Goal: Task Accomplishment & Management: Manage account settings

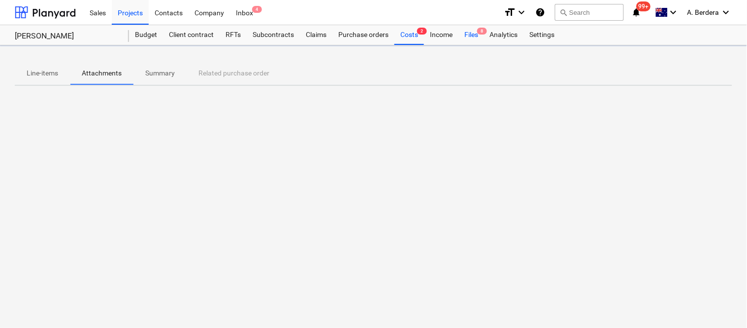
click at [467, 35] on div "Files 8" at bounding box center [472, 35] width 26 height 20
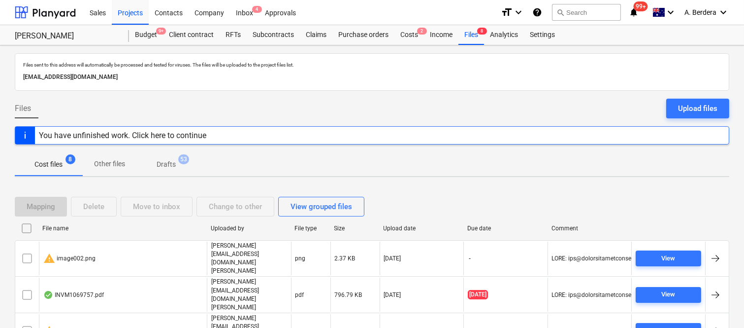
scroll to position [94, 0]
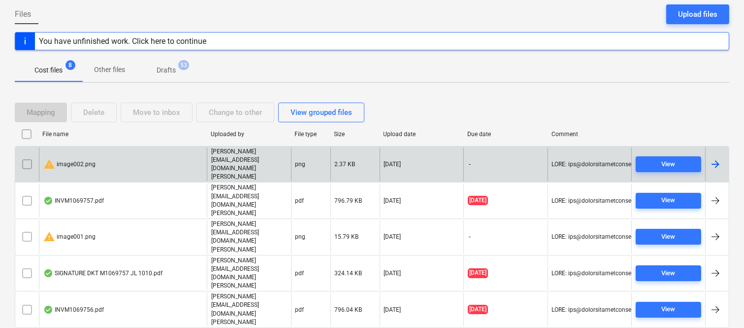
click at [28, 157] on input "checkbox" at bounding box center [27, 164] width 16 height 16
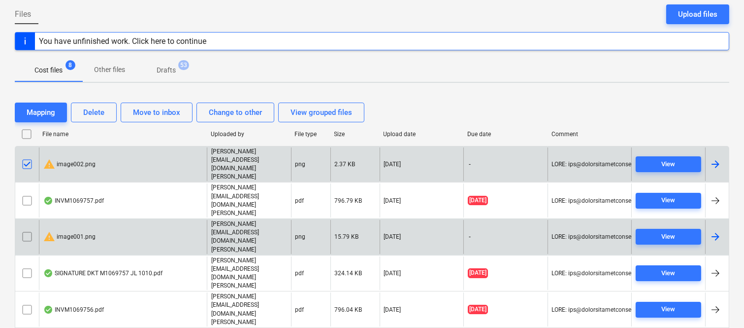
click at [26, 229] on input "checkbox" at bounding box center [27, 237] width 16 height 16
click at [104, 111] on div "Delete" at bounding box center [93, 112] width 21 height 13
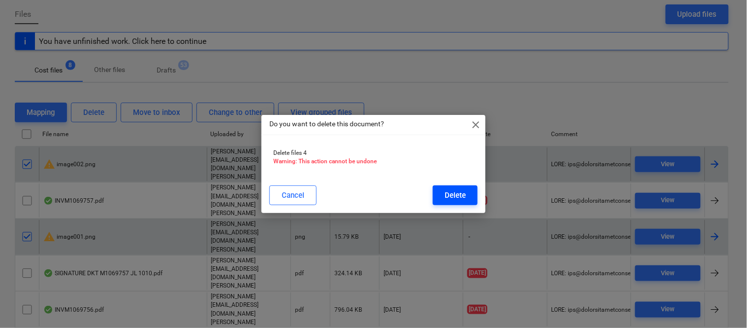
click at [449, 195] on div "Delete" at bounding box center [455, 195] width 21 height 13
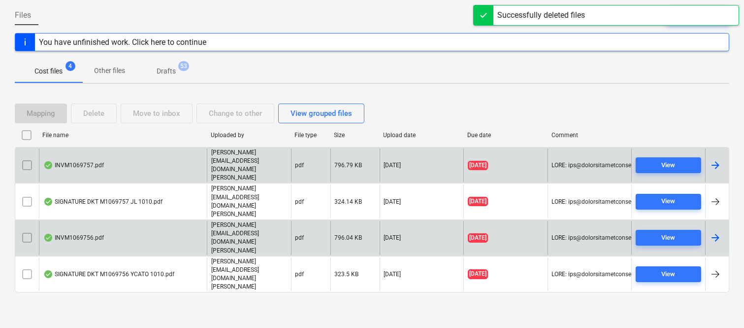
scroll to position [21, 0]
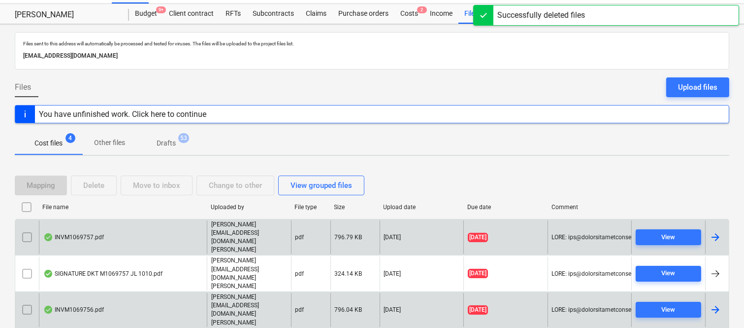
click at [176, 232] on div "INVM1069757.pdf" at bounding box center [123, 237] width 168 height 34
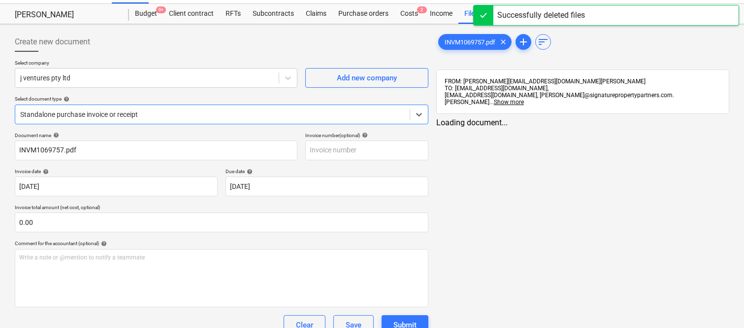
type input "INVM1069757.pdf"
type input "13 Oct 2025"
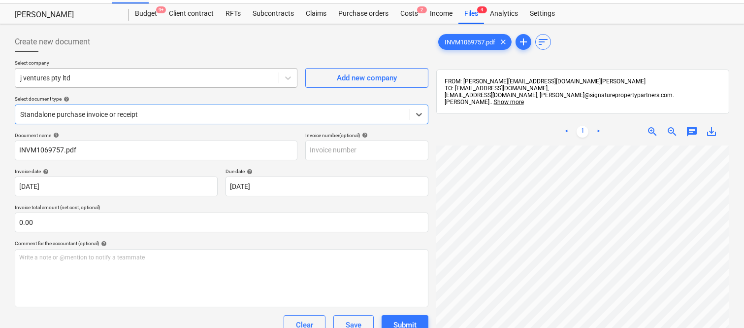
click at [169, 79] on div at bounding box center [147, 78] width 254 height 10
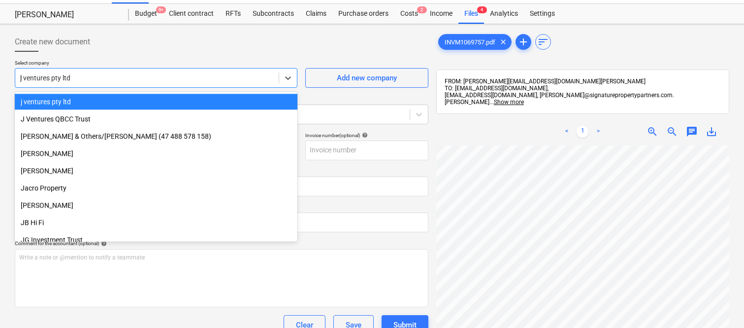
scroll to position [2456, 0]
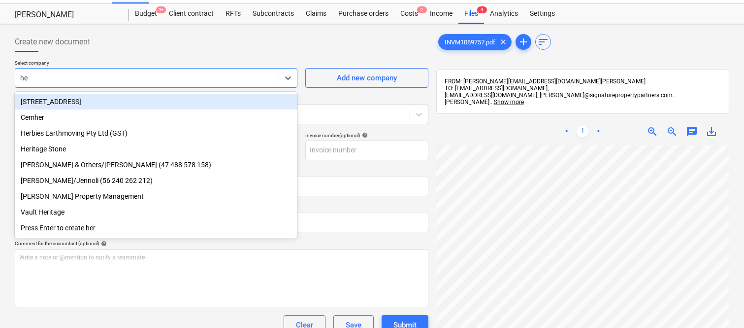
type input "her"
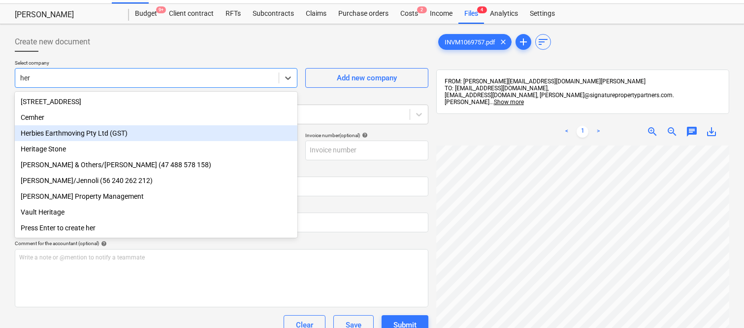
click at [123, 129] on div "Herbies Earthmoving Pty Ltd (GST)" at bounding box center [156, 133] width 283 height 16
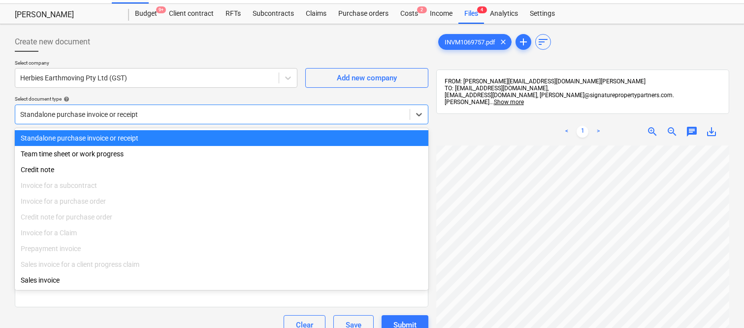
click at [146, 111] on div at bounding box center [212, 114] width 385 height 10
click at [154, 132] on div "Standalone purchase invoice or receipt" at bounding box center [222, 138] width 414 height 16
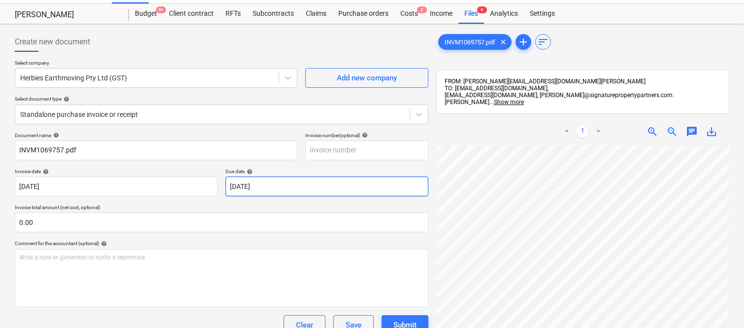
scroll to position [27, 78]
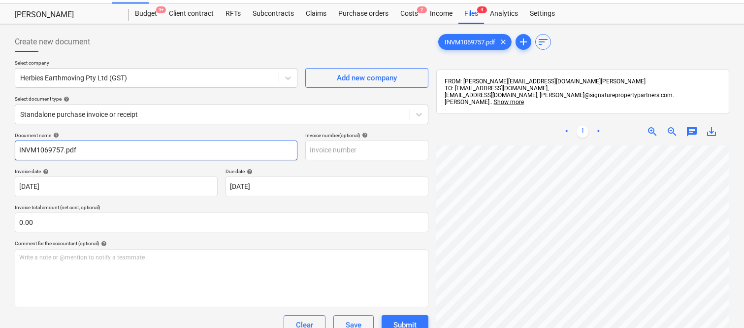
click at [95, 149] on input "INVM1069757.pdf" at bounding box center [156, 150] width 283 height 20
click at [16, 151] on input "INVM1069757" at bounding box center [156, 150] width 283 height 20
type input "INVM1069757"
drag, startPoint x: 31, startPoint y: 149, endPoint x: 91, endPoint y: 141, distance: 60.2
click at [91, 141] on input "INVM1069757" at bounding box center [156, 150] width 283 height 20
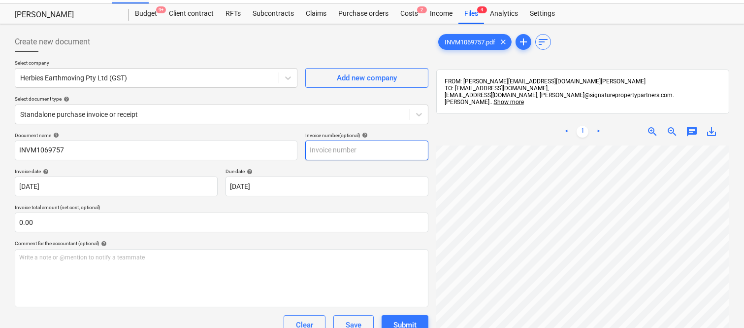
click at [353, 155] on input "text" at bounding box center [366, 150] width 123 height 20
paste input "M1069757"
type input "M1069757"
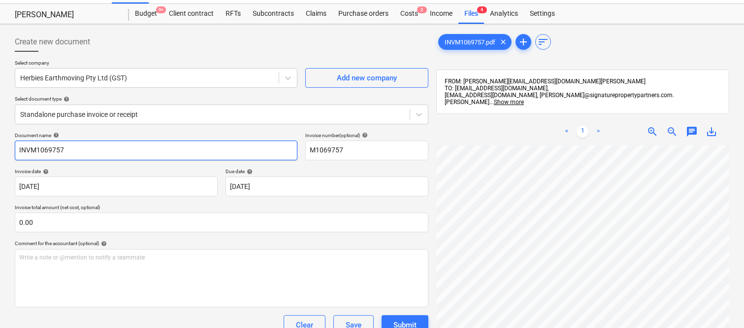
click at [29, 147] on input "INVM1069757" at bounding box center [156, 150] width 283 height 20
click at [17, 150] on input "INV- M1069757" at bounding box center [156, 150] width 283 height 20
type input "Herbies Earthmoving INV- M1069757"
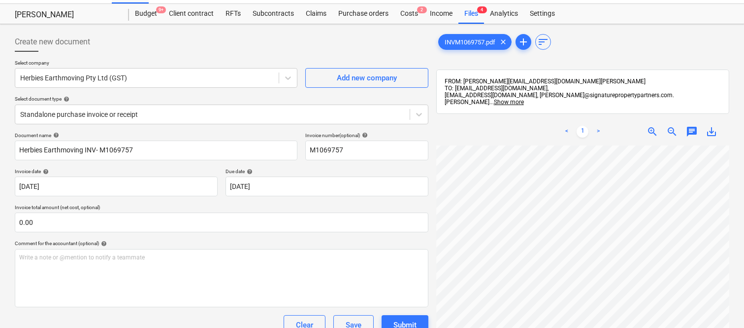
scroll to position [115, 45]
click at [257, 185] on body "Sales Projects Contacts Company Inbox 4 Approvals format_size keyboard_arrow_do…" at bounding box center [372, 143] width 744 height 328
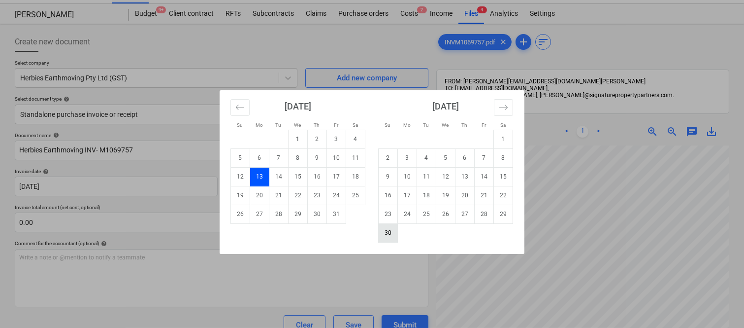
click at [390, 229] on td "30" at bounding box center [388, 232] width 19 height 19
type input "[DATE]"
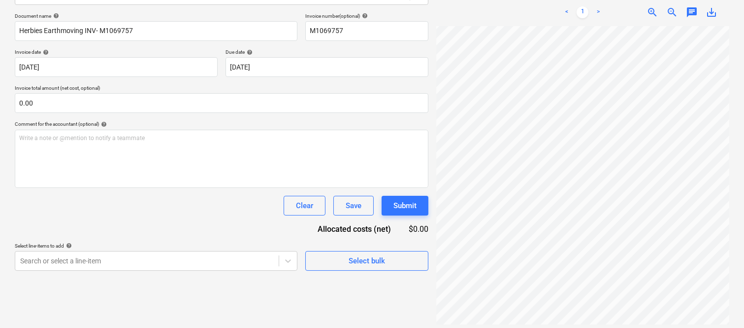
scroll to position [225, 78]
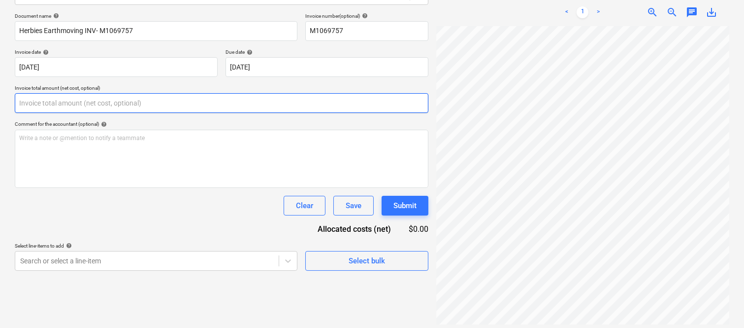
click at [133, 99] on input "text" at bounding box center [222, 103] width 414 height 20
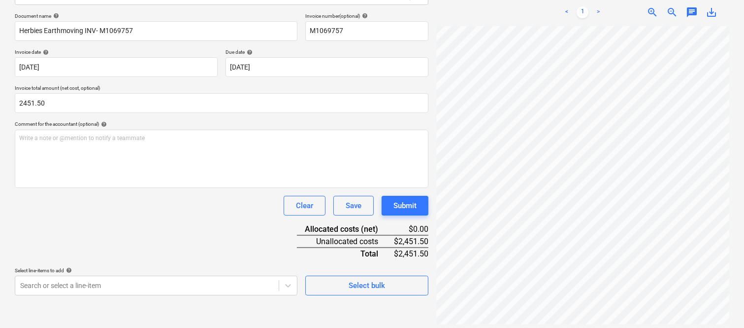
type input "2,451.50"
click at [116, 219] on div "Document name help Herbies Earthmoving INV- M1069757 Invoice number (optional) …" at bounding box center [222, 154] width 414 height 282
click at [161, 187] on body "Sales Projects Contacts Company Inbox 4 Approvals format_size keyboard_arrow_do…" at bounding box center [372, 24] width 744 height 328
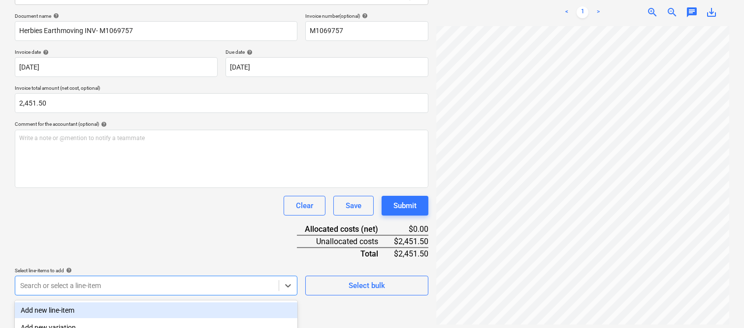
scroll to position [262, 0]
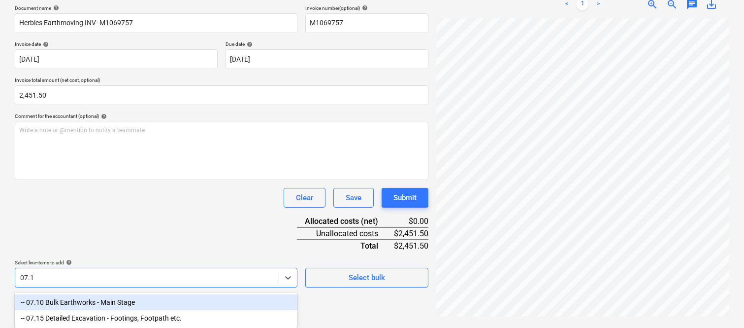
type input "07.10"
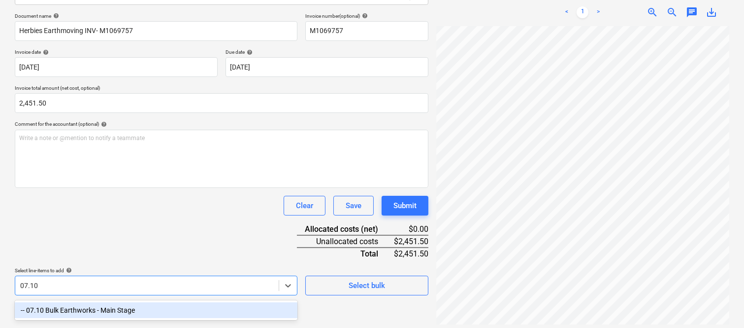
drag, startPoint x: 153, startPoint y: 305, endPoint x: 150, endPoint y: 201, distance: 104.5
click at [156, 304] on div "-- 07.10 Bulk Earthworks - Main Stage" at bounding box center [156, 310] width 283 height 16
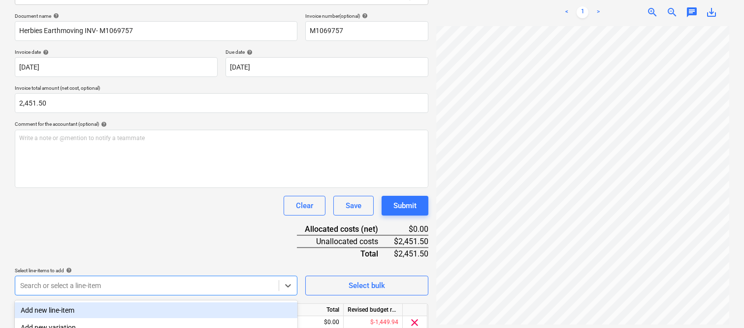
click at [150, 201] on div "Clear Save Submit" at bounding box center [222, 206] width 414 height 20
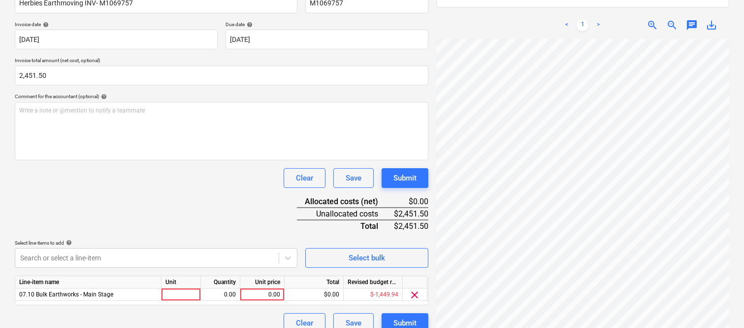
scroll to position [181, 0]
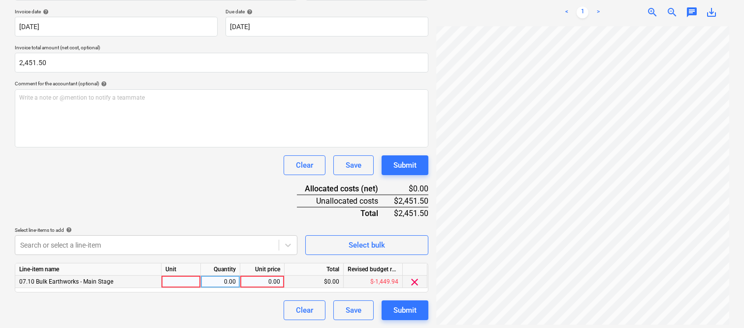
click at [181, 281] on div at bounding box center [181, 281] width 39 height 12
type input "invoice"
click at [224, 277] on div "0.00" at bounding box center [220, 281] width 31 height 12
type input "1"
click at [274, 286] on div "0.00" at bounding box center [262, 281] width 36 height 12
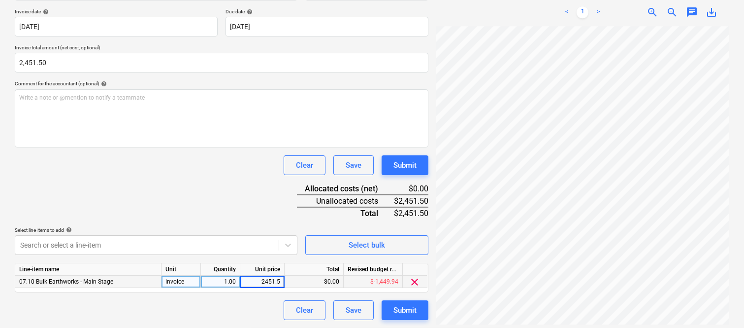
type input "2451.50"
click at [241, 311] on div "Clear Save Submit" at bounding box center [222, 310] width 414 height 20
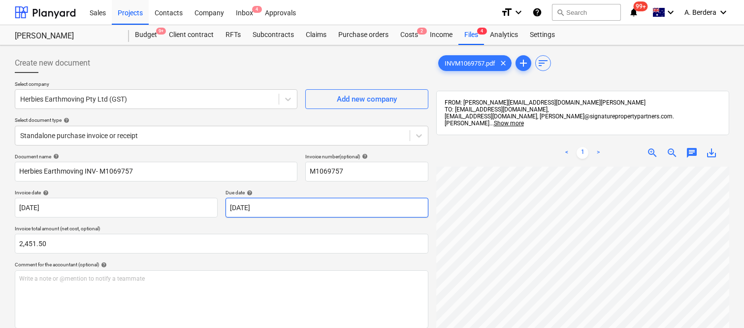
scroll to position [0, 78]
click at [198, 131] on div at bounding box center [212, 136] width 385 height 10
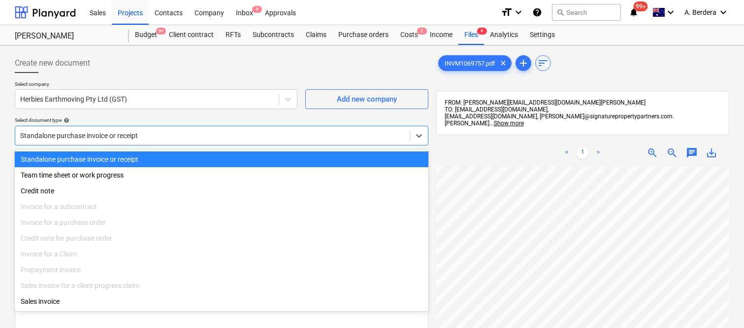
click at [218, 156] on div "Standalone purchase invoice or receipt" at bounding box center [222, 159] width 414 height 16
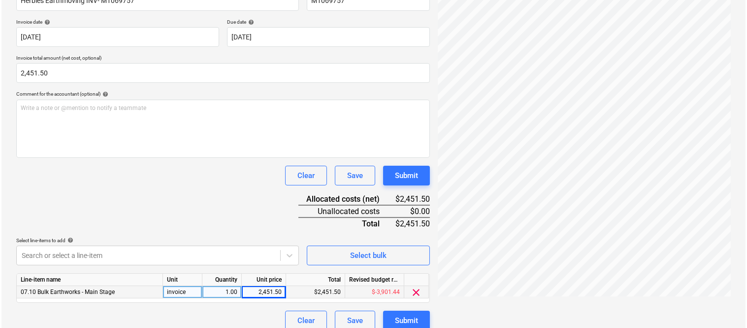
scroll to position [181, 0]
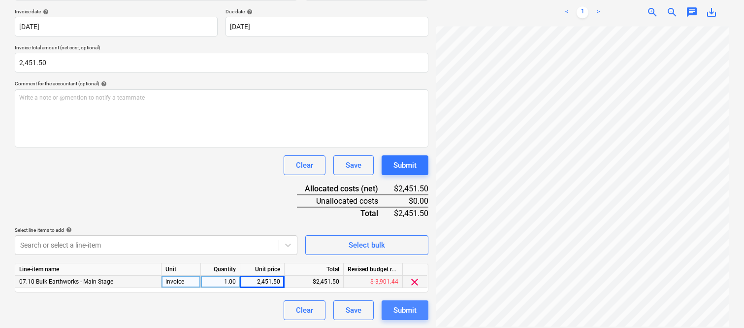
click at [415, 313] on div "Submit" at bounding box center [405, 309] width 23 height 13
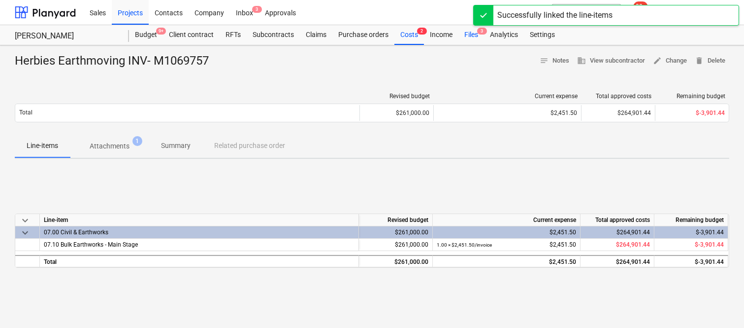
click at [476, 36] on div "Files 3" at bounding box center [472, 35] width 26 height 20
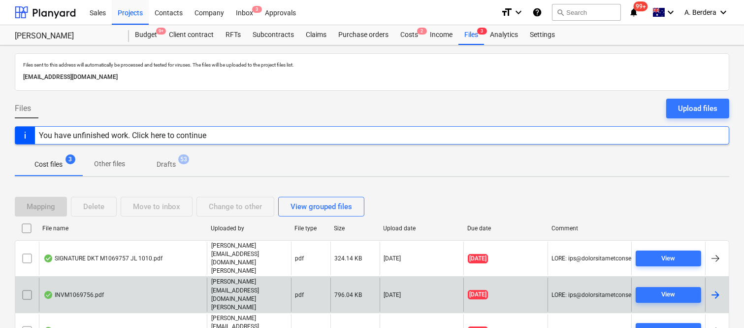
click at [165, 277] on div "INVM1069756.pdf" at bounding box center [123, 294] width 168 height 34
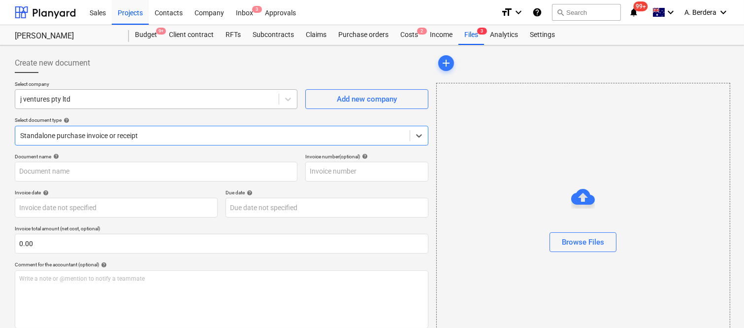
type input "INVM1069756.pdf"
type input "[DATE]"
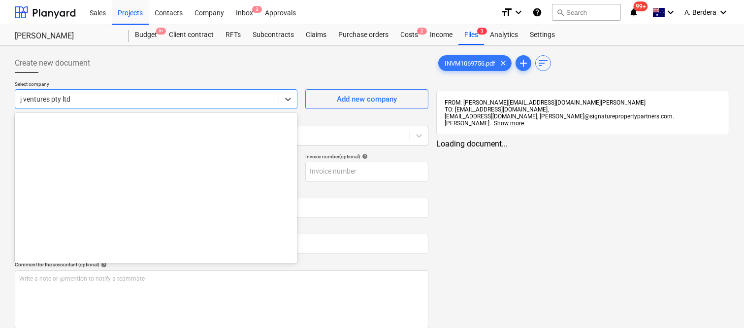
click at [214, 101] on div at bounding box center [147, 99] width 254 height 10
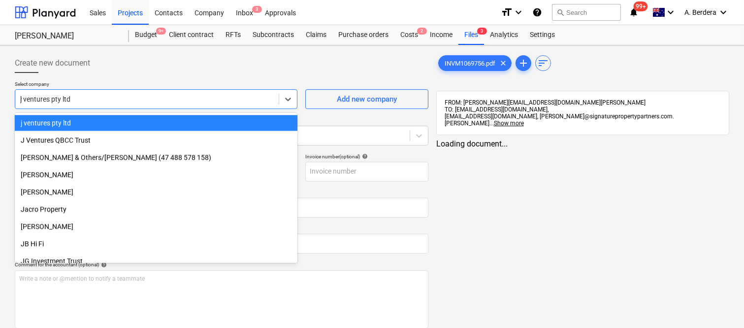
scroll to position [2456, 0]
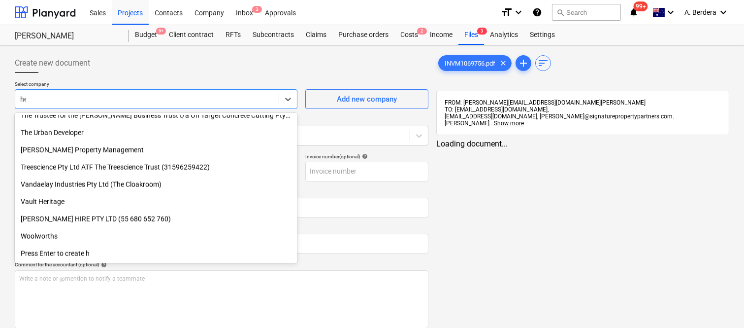
type input "her"
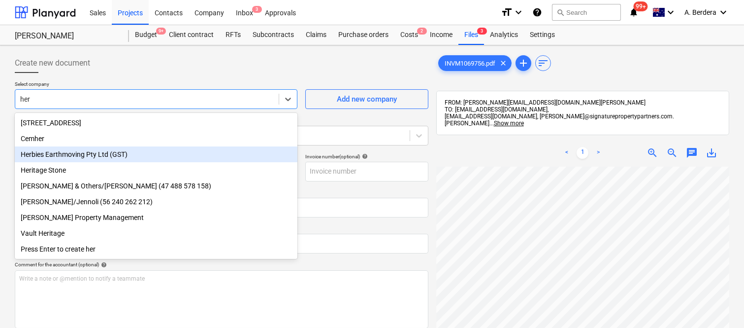
click at [125, 154] on div "Herbies Earthmoving Pty Ltd (GST)" at bounding box center [156, 154] width 283 height 16
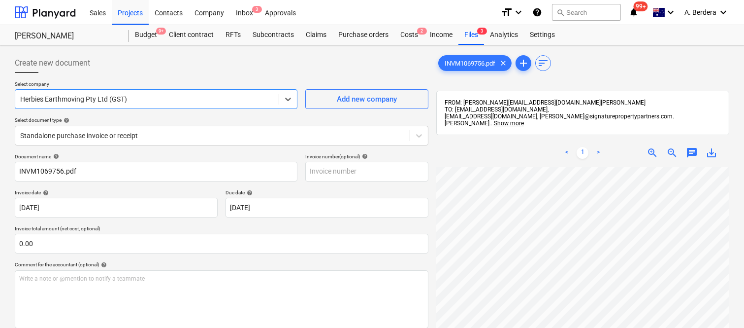
click at [151, 125] on p "Select document type help" at bounding box center [222, 121] width 414 height 8
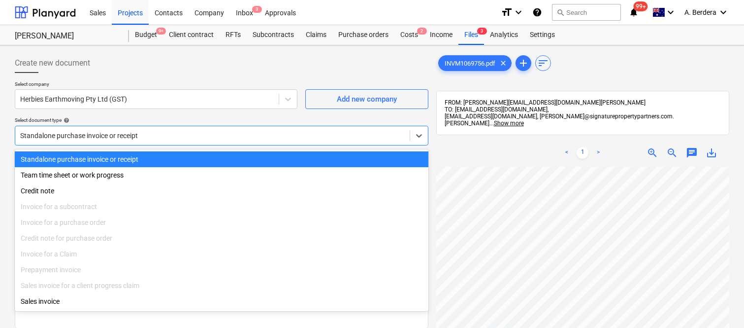
click at [168, 132] on div at bounding box center [212, 136] width 385 height 10
click at [181, 155] on div "Standalone purchase invoice or receipt" at bounding box center [222, 159] width 414 height 16
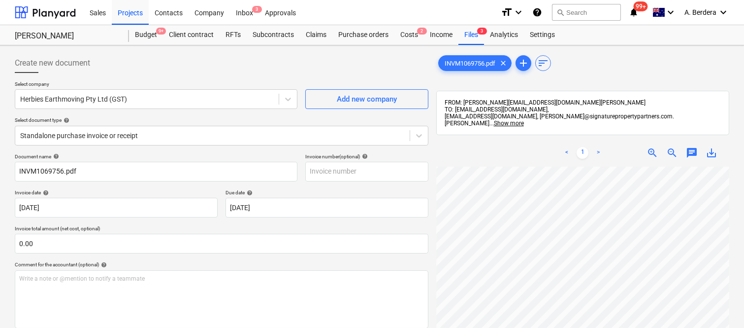
scroll to position [4, 78]
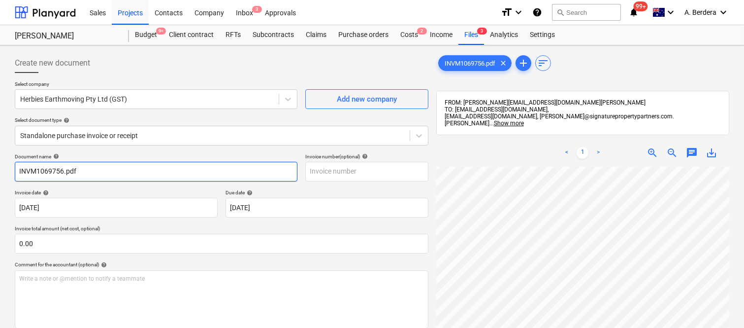
click at [95, 173] on input "INVM1069756.pdf" at bounding box center [156, 172] width 283 height 20
drag, startPoint x: 30, startPoint y: 168, endPoint x: 77, endPoint y: 165, distance: 46.9
click at [77, 165] on input "INVM1069756" at bounding box center [156, 172] width 283 height 20
type input "INVM1069756"
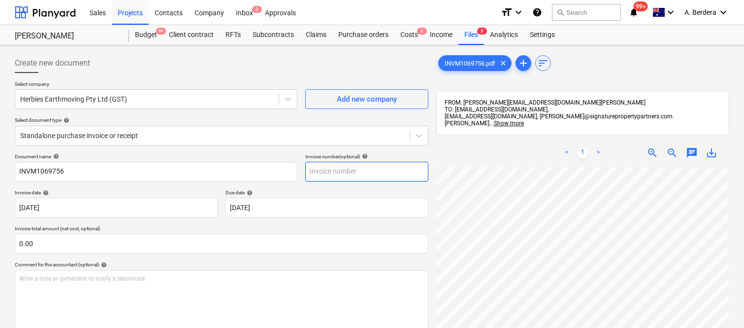
click at [360, 176] on input "text" at bounding box center [366, 172] width 123 height 20
paste input "M1069756"
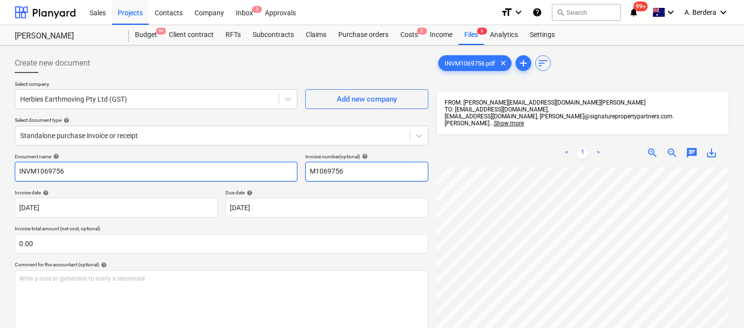
type input "M1069756"
click at [31, 170] on input "INVM1069756" at bounding box center [156, 172] width 283 height 20
click at [16, 174] on input "INV- M1069756" at bounding box center [156, 172] width 283 height 20
type input "Herbies Earthmoving INV- M1069756"
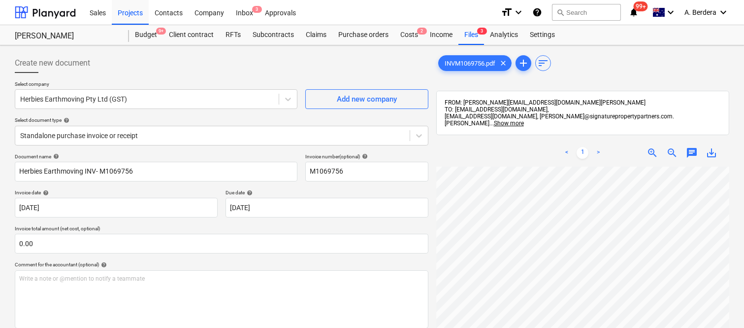
scroll to position [105, 51]
click at [315, 206] on body "Sales Projects Contacts Company Inbox 3 Approvals format_size keyboard_arrow_do…" at bounding box center [372, 164] width 744 height 328
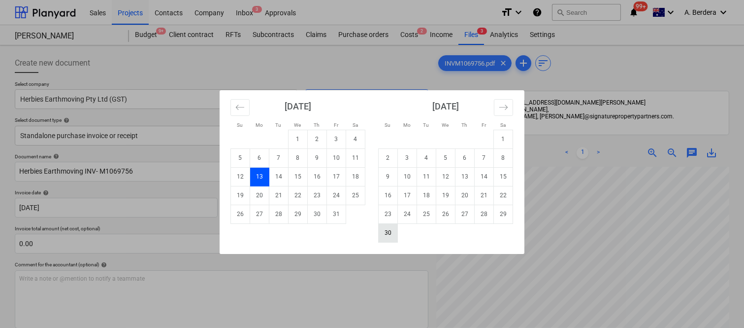
click at [383, 232] on td "30" at bounding box center [388, 232] width 19 height 19
type input "[DATE]"
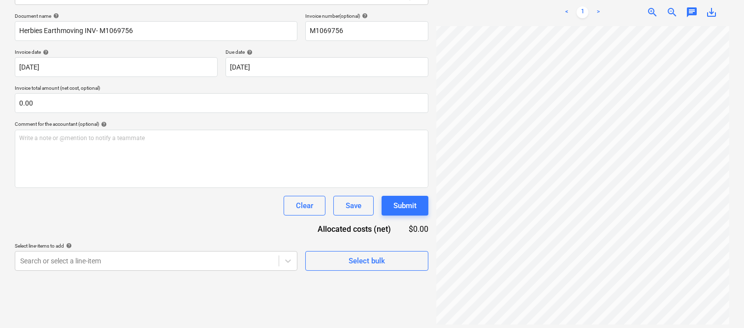
scroll to position [225, 78]
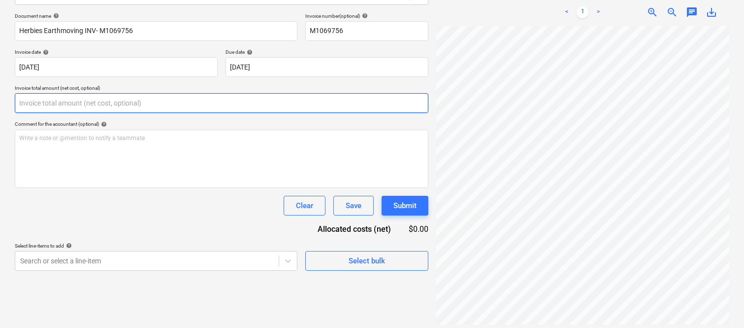
click at [114, 104] on input "text" at bounding box center [222, 103] width 414 height 20
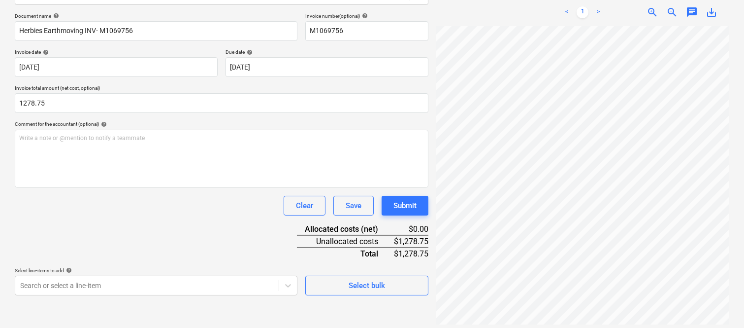
type input "1,278.75"
click at [100, 194] on div "Document name help Herbies Earthmoving INV- M1069756 Invoice number (optional) …" at bounding box center [222, 154] width 414 height 282
click at [184, 187] on body "Sales Projects Contacts Company Inbox 3 Approvals format_size keyboard_arrow_do…" at bounding box center [372, 24] width 744 height 328
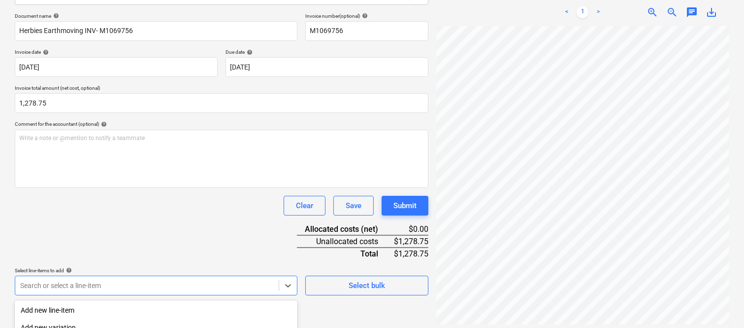
scroll to position [262, 0]
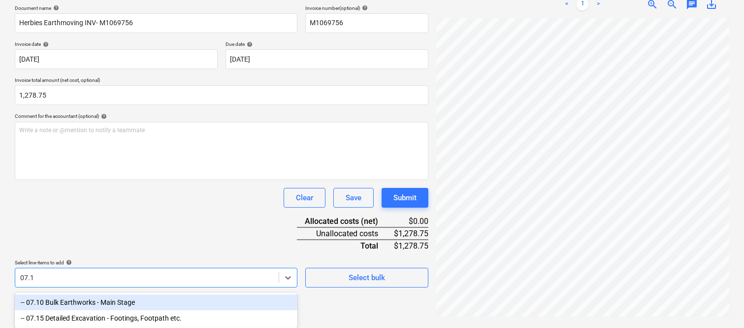
type input "07.10"
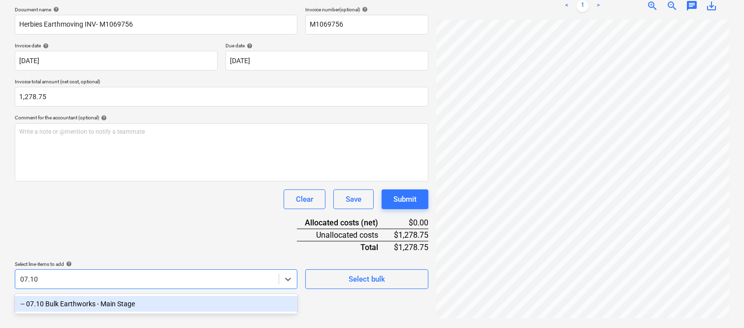
scroll to position [140, 0]
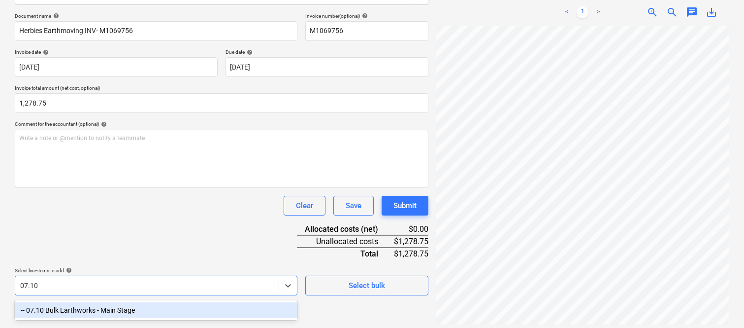
click at [176, 307] on div "-- 07.10 Bulk Earthworks - Main Stage" at bounding box center [156, 310] width 283 height 16
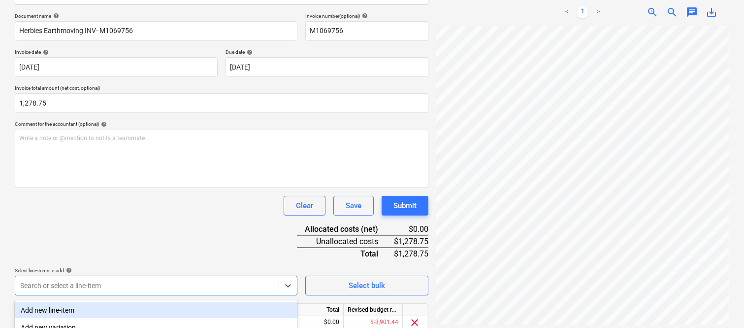
click at [140, 196] on div "Clear Save Submit" at bounding box center [222, 206] width 414 height 20
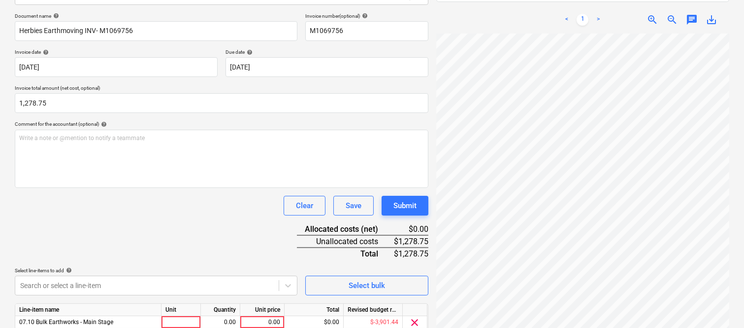
scroll to position [181, 0]
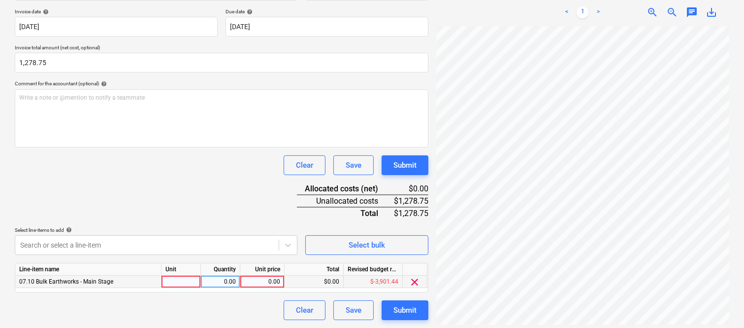
click at [180, 277] on div at bounding box center [181, 281] width 39 height 12
type input "invoice"
click at [217, 279] on div "0.00" at bounding box center [220, 281] width 31 height 12
type input "1"
click at [254, 282] on div "0.00" at bounding box center [262, 281] width 36 height 12
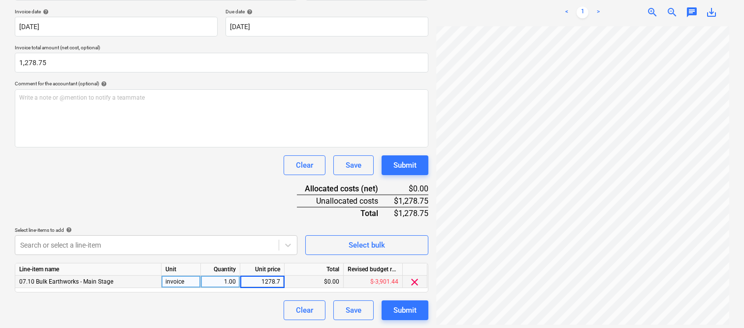
type input "1278.75"
click at [245, 316] on div "Clear Save Submit" at bounding box center [222, 310] width 414 height 20
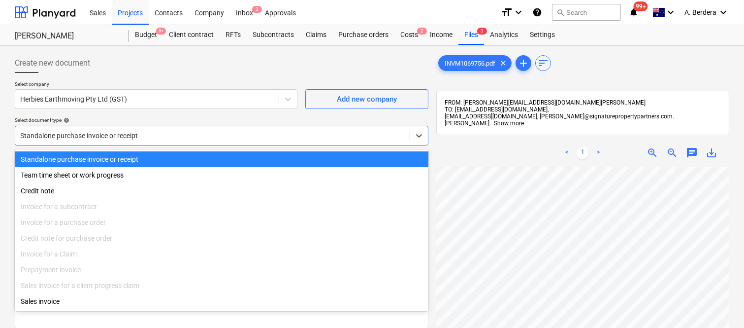
click at [199, 134] on div at bounding box center [212, 136] width 385 height 10
click at [212, 160] on div "Standalone purchase invoice or receipt" at bounding box center [222, 159] width 414 height 16
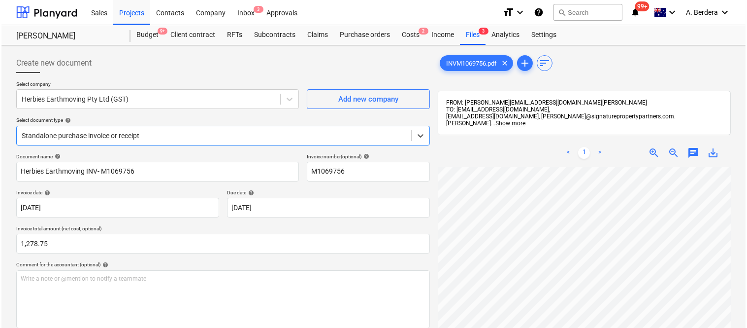
scroll to position [181, 0]
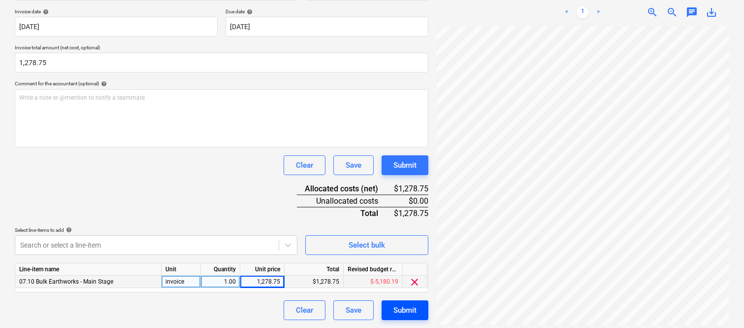
click at [396, 312] on div "Submit" at bounding box center [405, 309] width 23 height 13
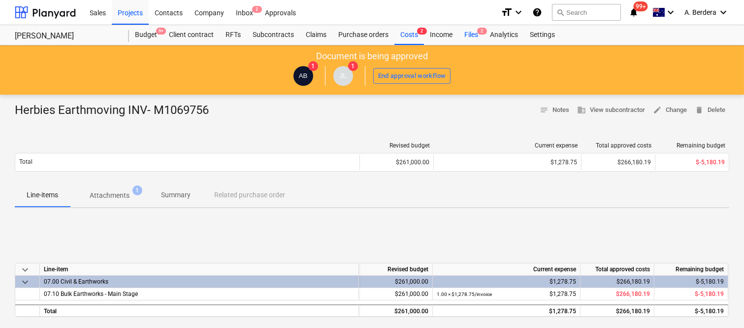
click at [472, 36] on div "Files 2" at bounding box center [472, 35] width 26 height 20
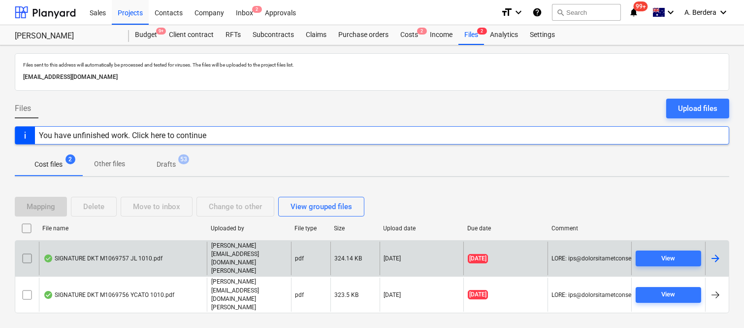
click at [165, 271] on div "SIGNATURE DKT M1069757 JL 1010.pdf" at bounding box center [123, 258] width 168 height 34
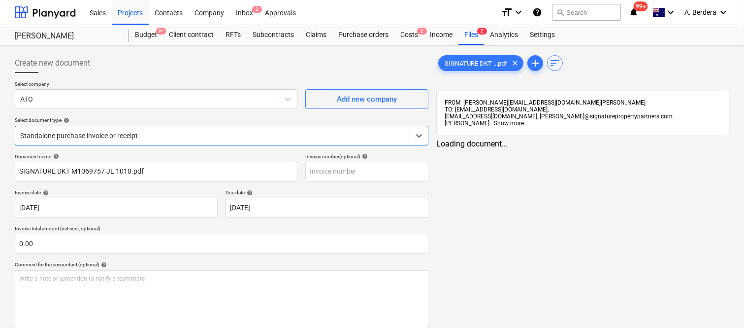
type input "SIGNATURE DKT M1069757 JL 1010.pdf"
type input "[DATE]"
click at [467, 37] on div "Files 2" at bounding box center [472, 35] width 26 height 20
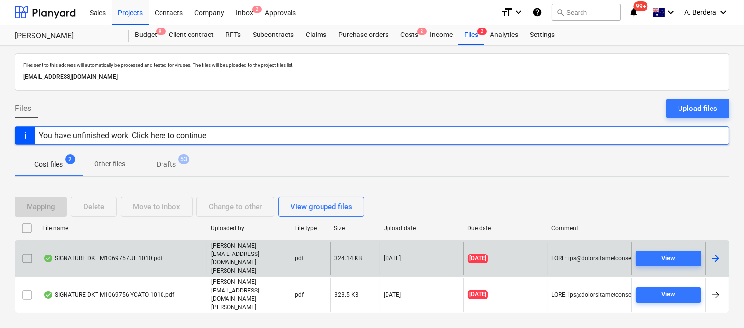
click at [160, 262] on div "SIGNATURE DKT M1069757 JL 1010.pdf" at bounding box center [102, 258] width 119 height 8
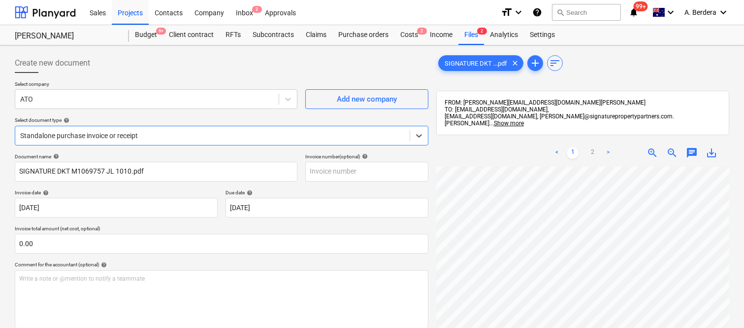
scroll to position [225, 0]
click at [594, 148] on link "2" at bounding box center [593, 153] width 12 height 12
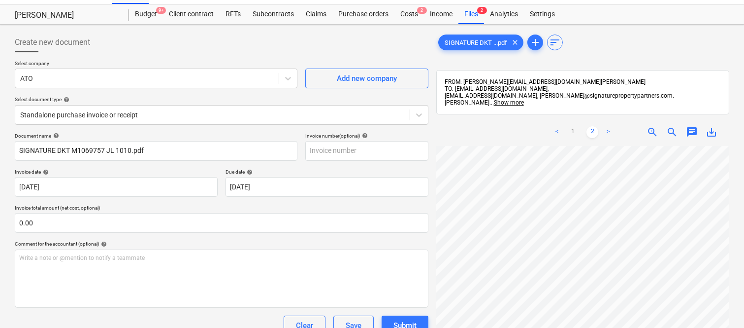
scroll to position [0, 0]
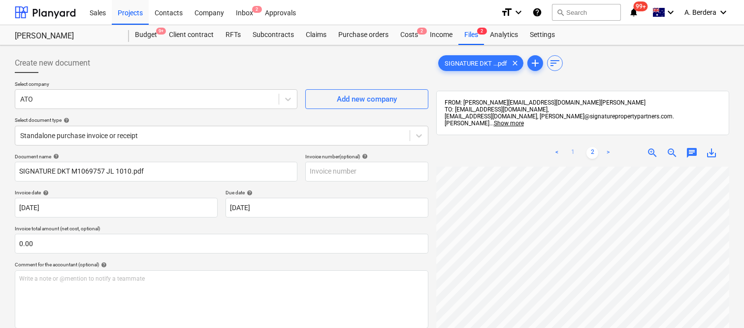
click at [572, 148] on link "1" at bounding box center [573, 153] width 12 height 12
click at [467, 35] on div "Files 2" at bounding box center [472, 35] width 26 height 20
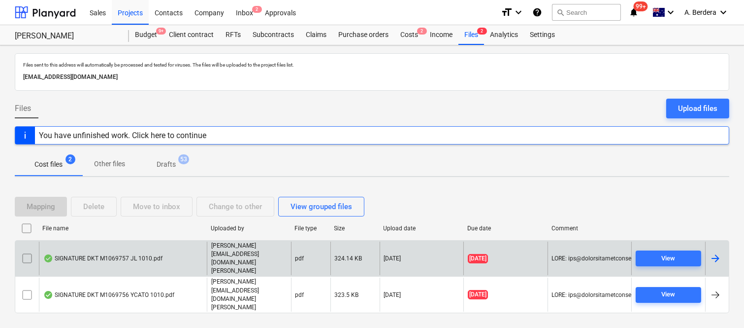
click at [29, 266] on input "checkbox" at bounding box center [27, 258] width 16 height 16
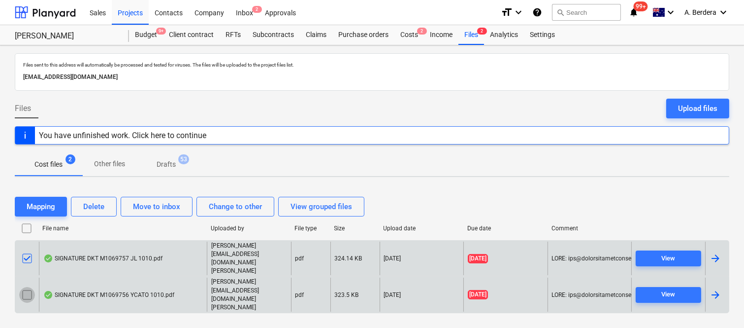
click at [30, 288] on input "checkbox" at bounding box center [27, 295] width 16 height 16
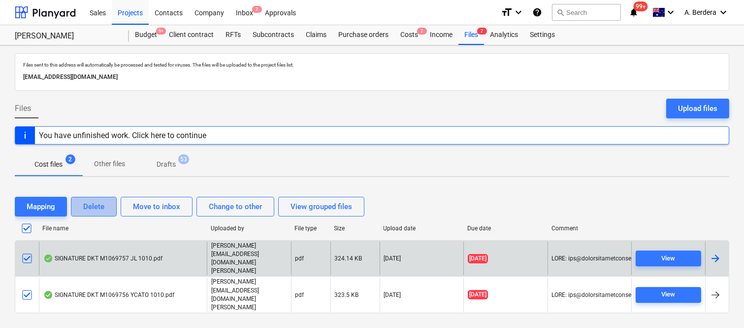
click at [100, 213] on div "Delete" at bounding box center [93, 206] width 21 height 13
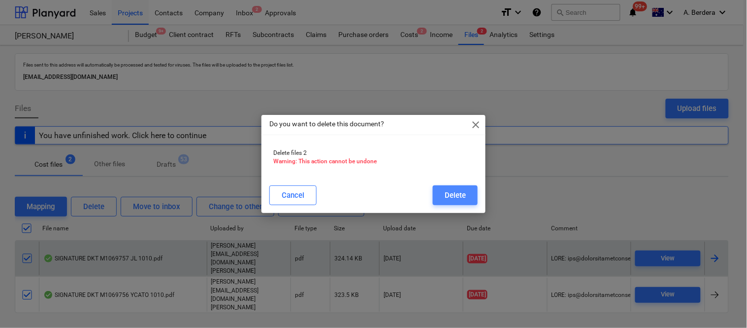
click at [449, 200] on div "Delete" at bounding box center [455, 195] width 21 height 13
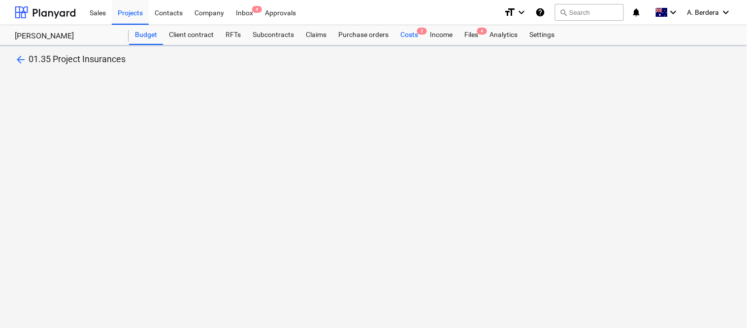
click at [407, 36] on div "Costs 2" at bounding box center [410, 35] width 30 height 20
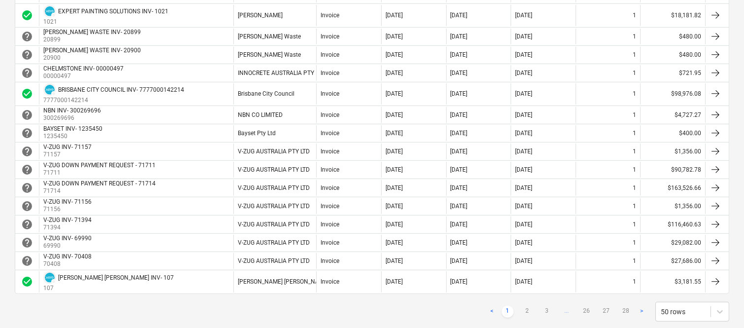
scroll to position [898, 0]
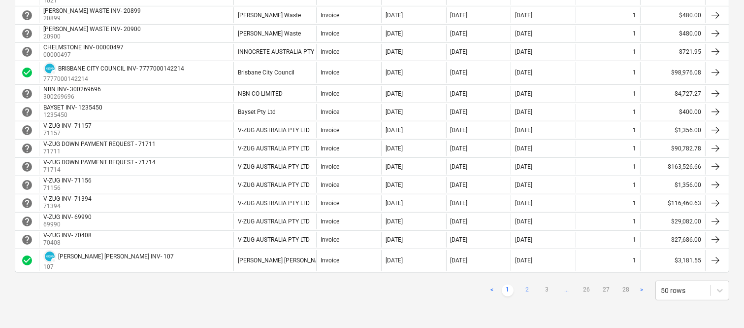
click at [525, 290] on link "2" at bounding box center [528, 290] width 12 height 12
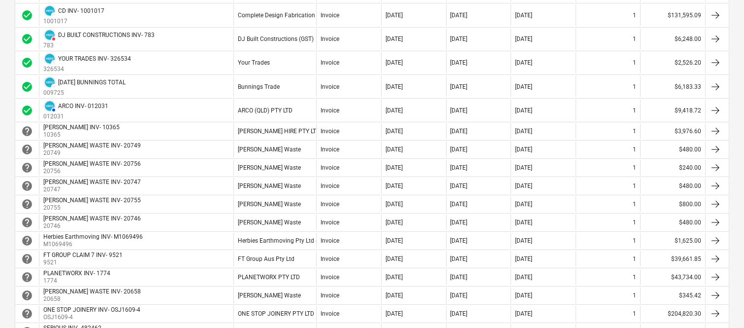
scroll to position [432, 0]
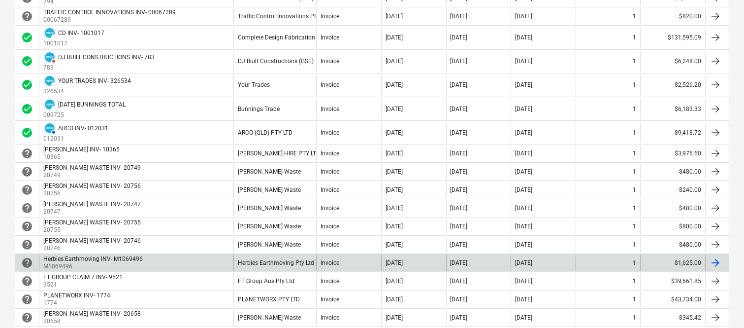
click at [259, 260] on div "Herbies Earthmoving Pty Ltd (GST)" at bounding box center [284, 262] width 93 height 7
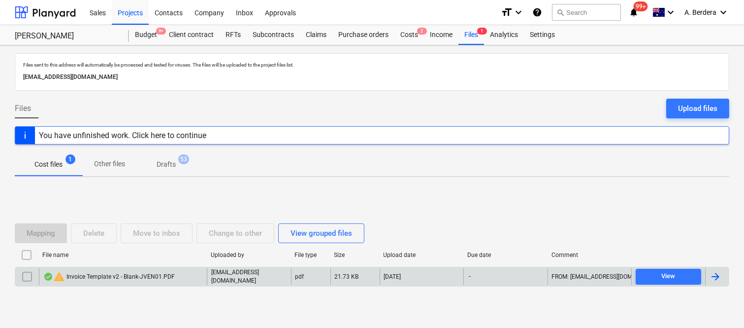
click at [122, 282] on div "warning Invoice Template v2 - Blank-JVEN01.PDF" at bounding box center [109, 276] width 132 height 12
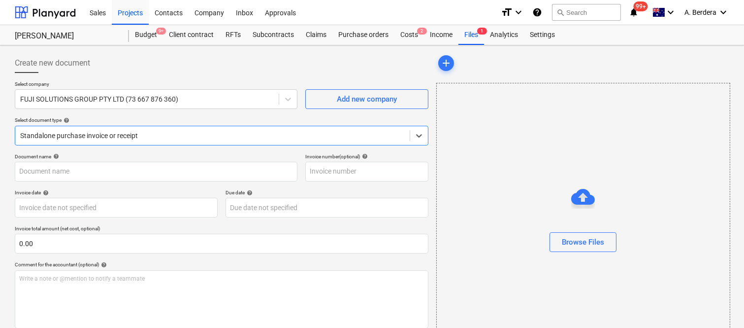
type input "FUJI595694"
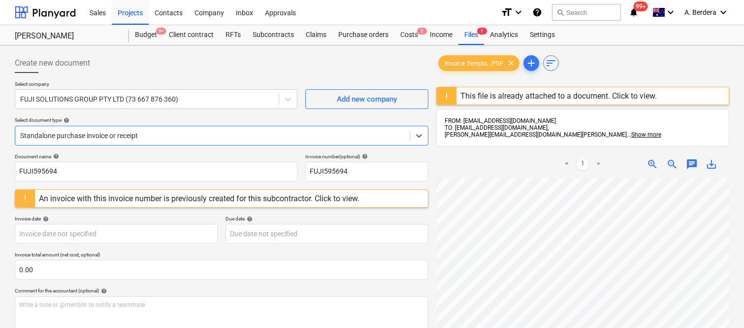
click at [167, 200] on div "An invoice with this invoice number is previously created for this subcontracto…" at bounding box center [199, 198] width 321 height 9
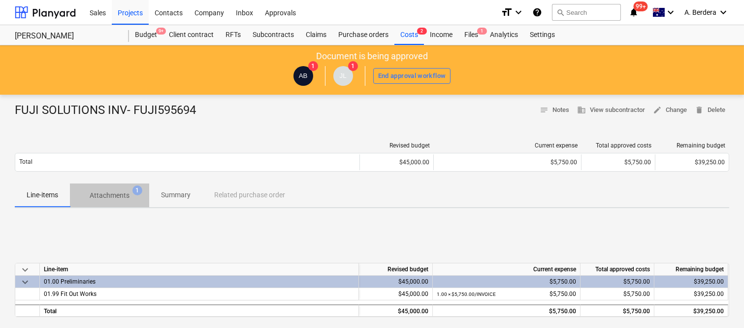
click at [120, 193] on p "Attachments" at bounding box center [110, 195] width 40 height 10
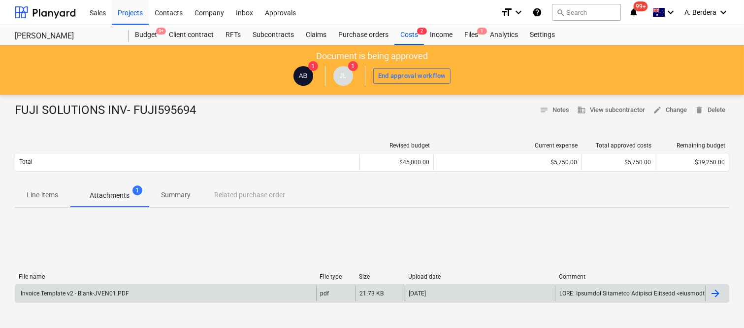
click at [229, 292] on div "Invoice Template v2 - Blank-JVEN01.PDF" at bounding box center [165, 293] width 301 height 16
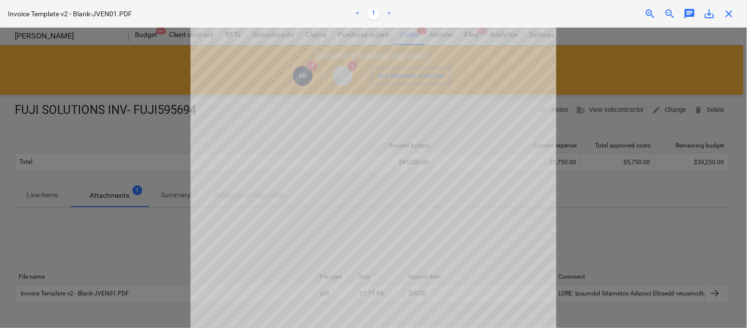
click at [735, 15] on span "close" at bounding box center [730, 14] width 12 height 12
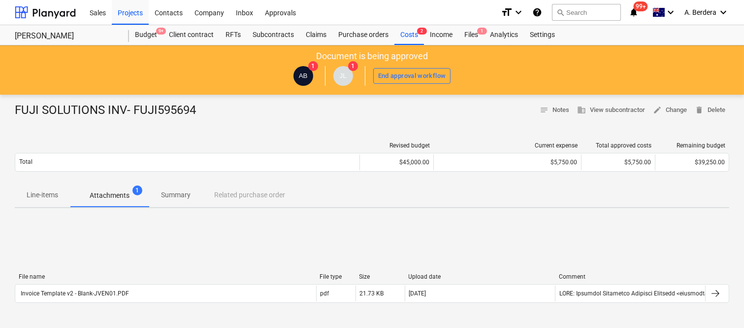
click at [57, 198] on p "Line-items" at bounding box center [43, 195] width 32 height 10
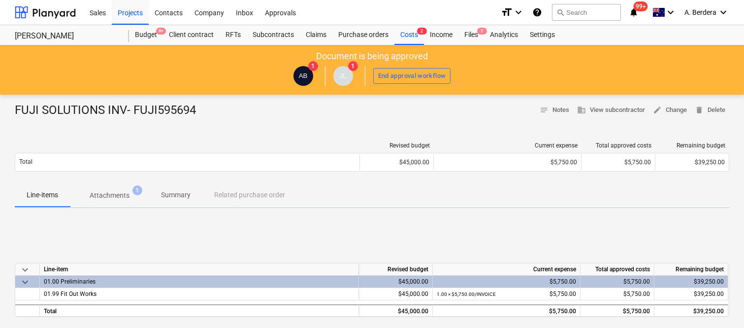
click at [163, 196] on p "Summary" at bounding box center [176, 195] width 30 height 10
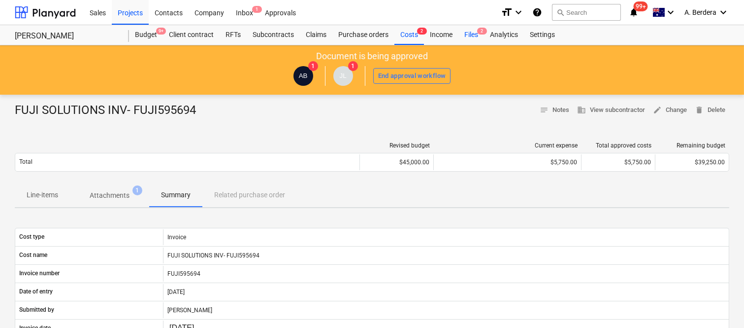
click at [472, 34] on div "Files 2" at bounding box center [472, 35] width 26 height 20
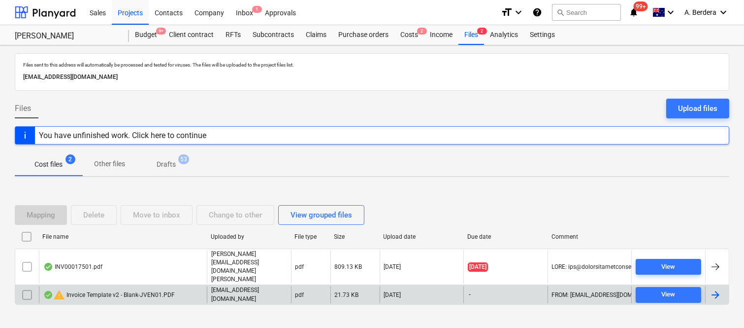
click at [138, 289] on div "warning Invoice Template v2 - Blank-JVEN01.PDF" at bounding box center [109, 295] width 132 height 12
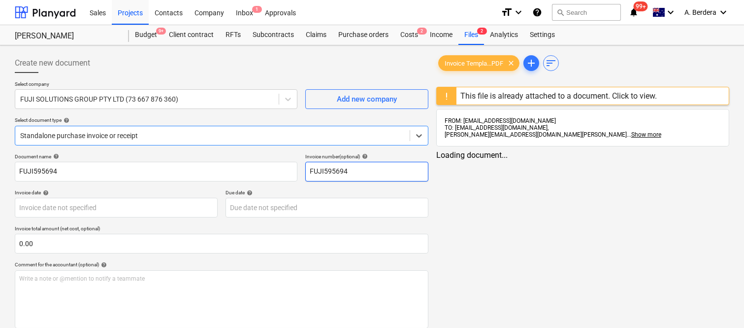
type input "FUJI595694"
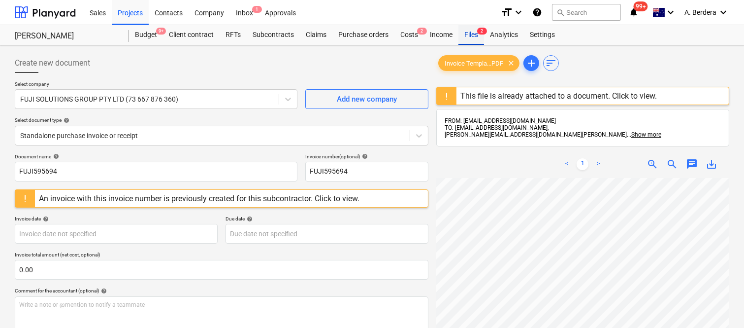
click at [470, 35] on div "Files 2" at bounding box center [472, 35] width 26 height 20
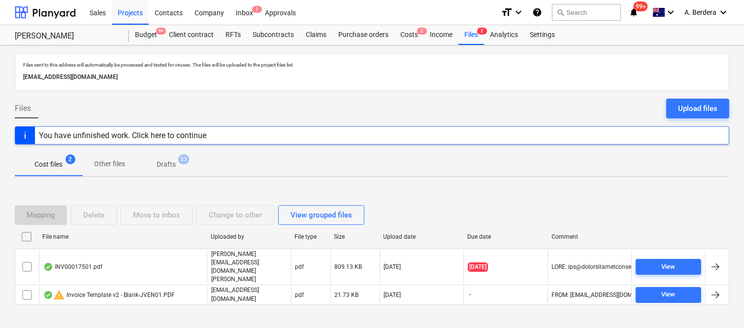
click at [26, 291] on input "checkbox" at bounding box center [27, 295] width 16 height 16
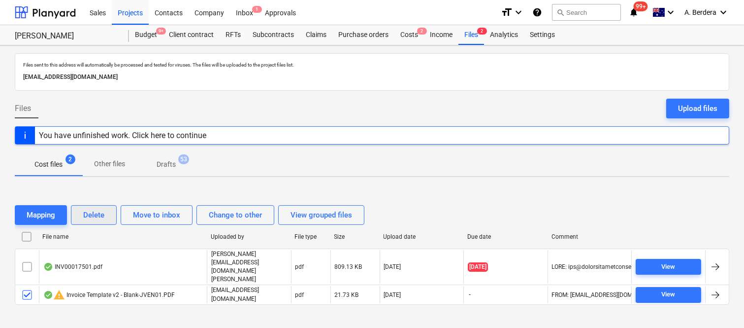
click at [97, 221] on div "Delete" at bounding box center [93, 214] width 21 height 13
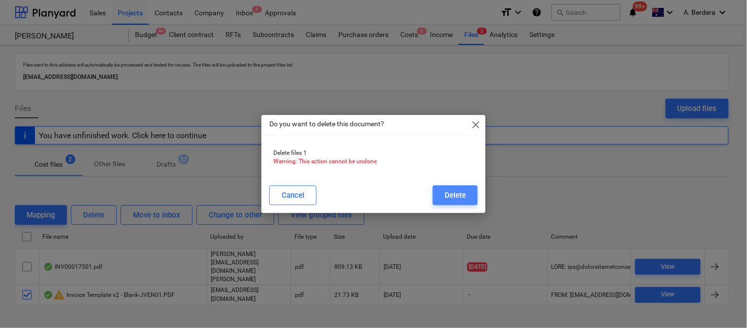
click at [452, 190] on div "Delete" at bounding box center [455, 195] width 21 height 13
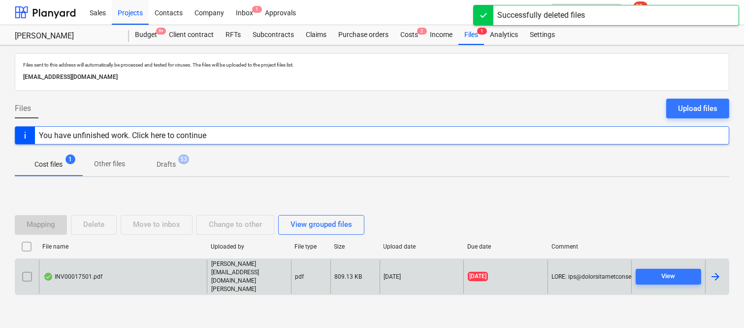
click at [186, 270] on div "INV00017501.pdf" at bounding box center [123, 277] width 168 height 34
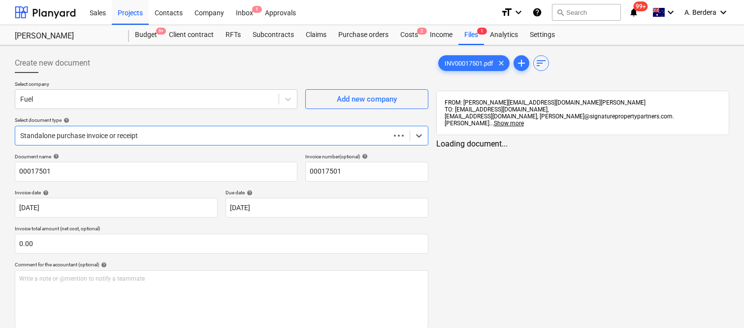
type input "00017501"
type input "[DATE]"
click at [146, 94] on div "Fuel" at bounding box center [147, 99] width 264 height 14
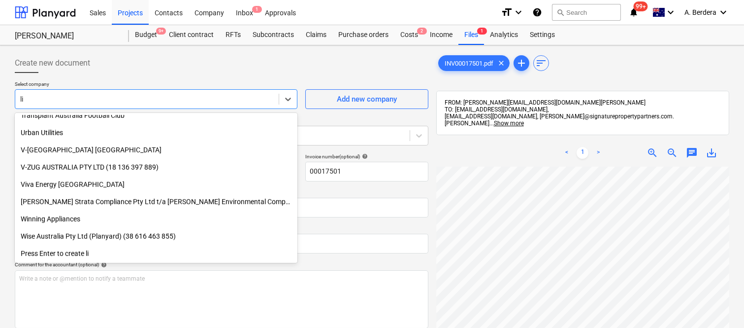
scroll to position [1507, 0]
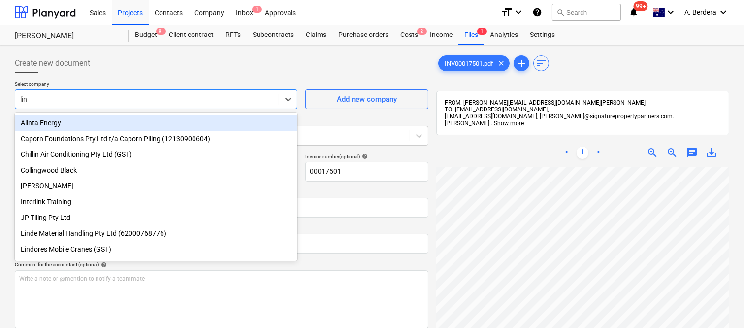
type input "lind"
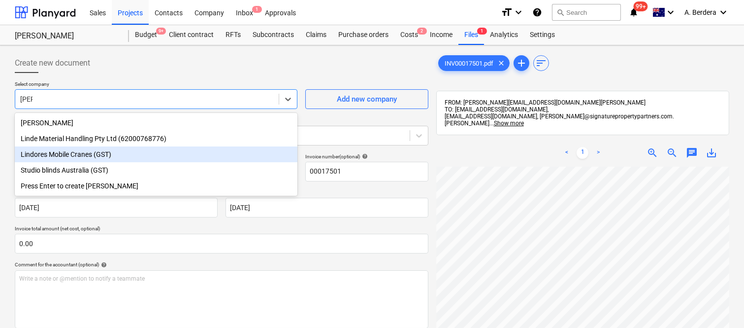
click at [89, 150] on div "Lindores Mobile Cranes (GST)" at bounding box center [156, 154] width 283 height 16
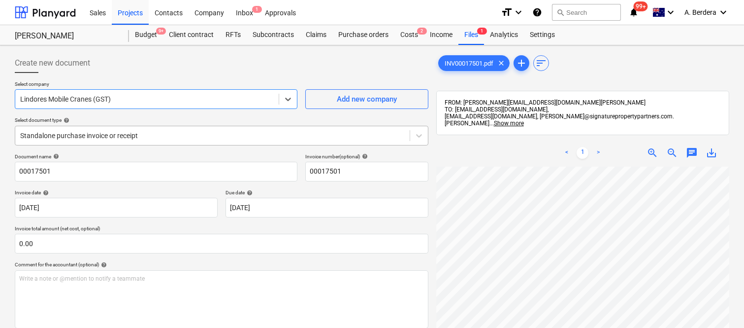
click at [126, 133] on div at bounding box center [212, 136] width 385 height 10
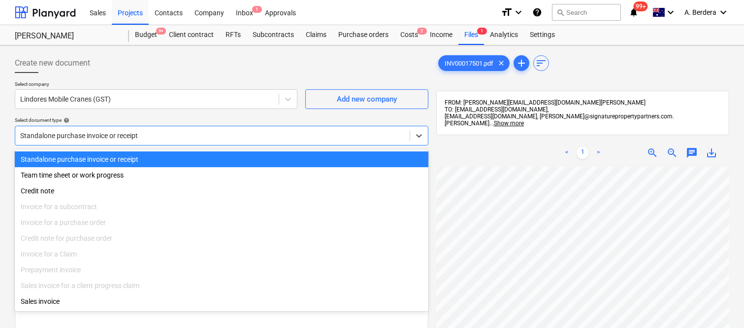
click at [146, 165] on div "Standalone purchase invoice or receipt" at bounding box center [222, 159] width 414 height 16
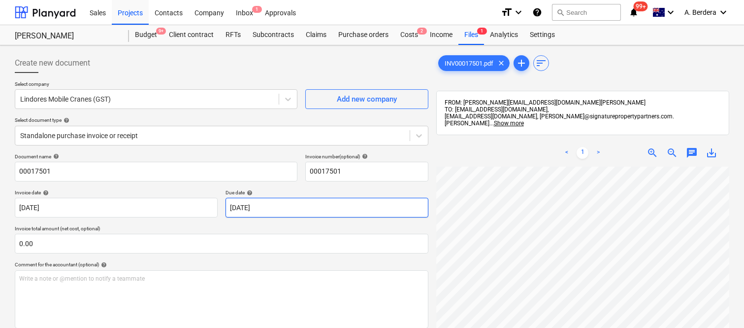
scroll to position [28, 54]
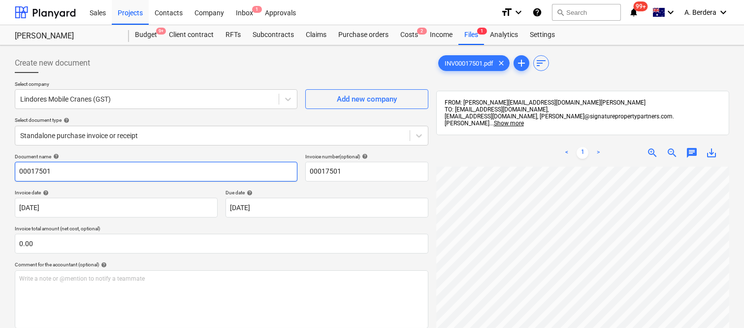
click at [15, 169] on input "00017501" at bounding box center [156, 172] width 283 height 20
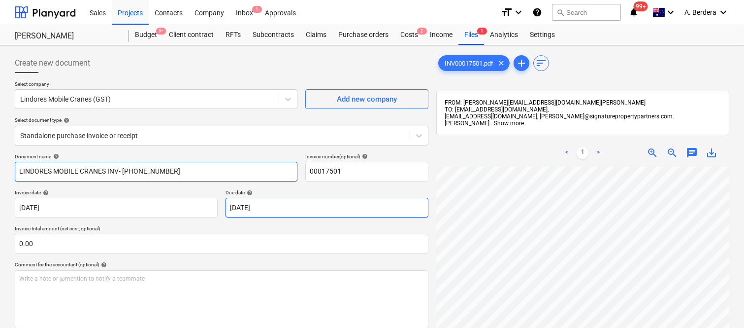
type input "LINDORES MOBILE CRANES INV- [PHONE_NUMBER]"
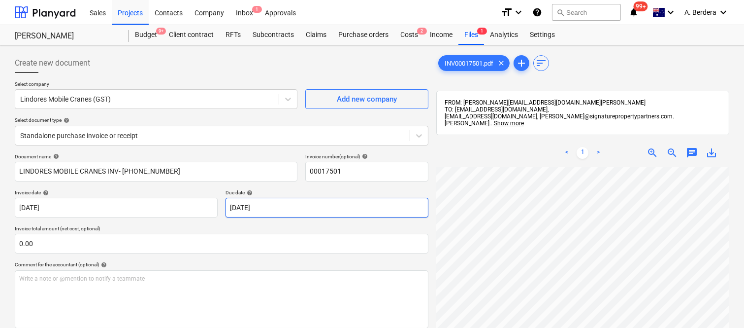
click at [297, 206] on body "Sales Projects Contacts Company Inbox 1 Approvals format_size keyboard_arrow_do…" at bounding box center [372, 164] width 744 height 328
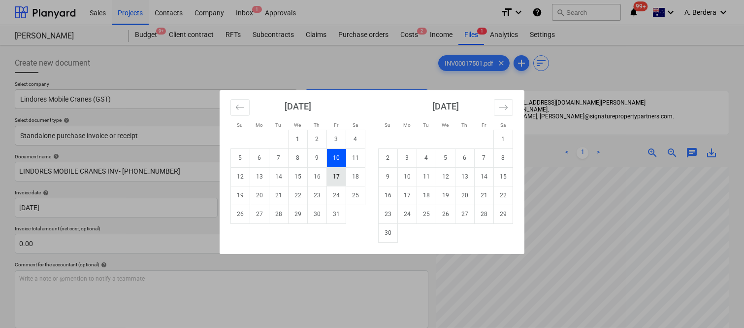
click at [342, 177] on td "17" at bounding box center [336, 176] width 19 height 19
type input "[DATE]"
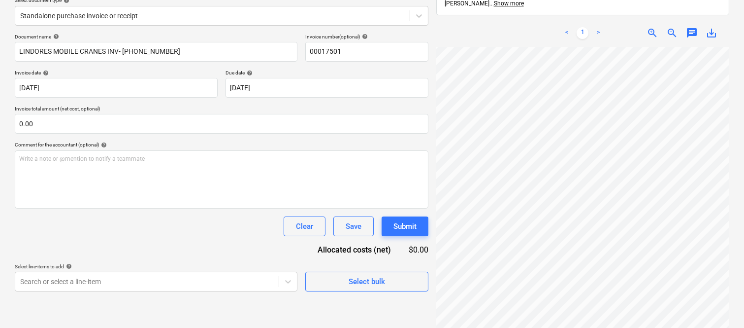
scroll to position [140, 0]
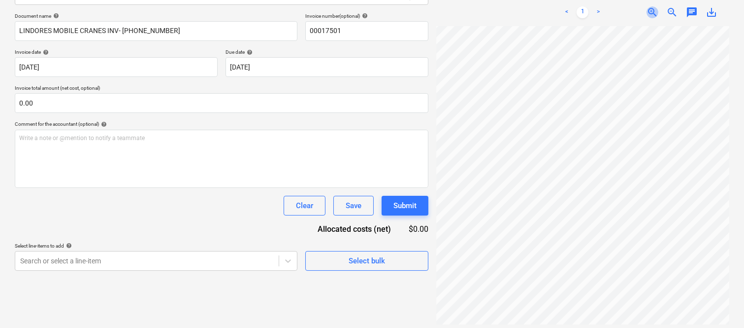
click at [653, 6] on span "zoom_in" at bounding box center [653, 12] width 12 height 12
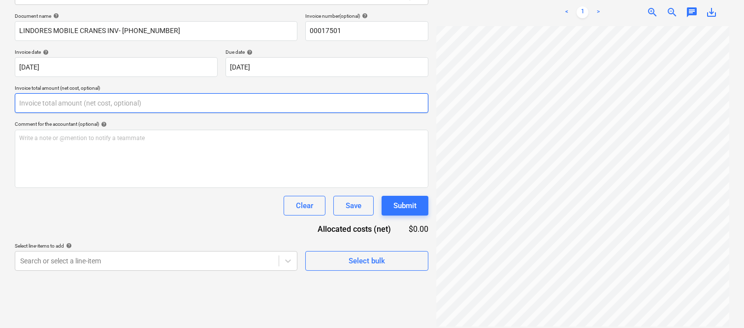
click at [90, 106] on input "text" at bounding box center [222, 103] width 414 height 20
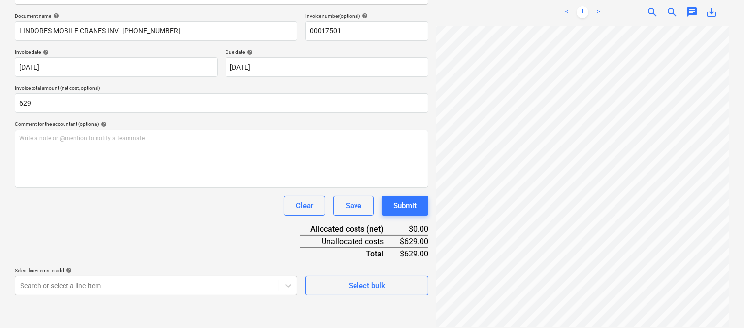
type input "629.00"
click at [108, 243] on div "Document name help LINDORES MOBILE CRANES INV- 00017501 Invoice number (optiona…" at bounding box center [222, 154] width 414 height 282
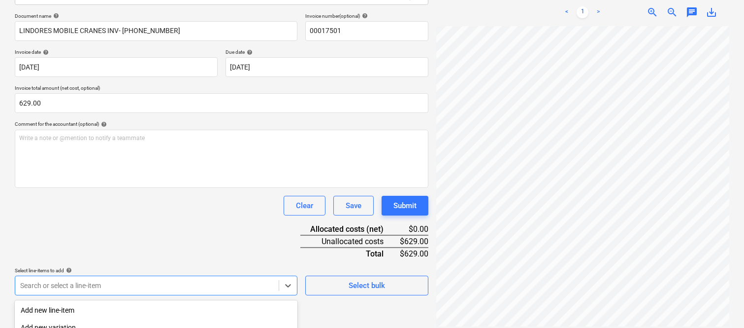
click at [148, 187] on body "Sales Projects Contacts Company Inbox 1 Approvals format_size keyboard_arrow_do…" at bounding box center [372, 24] width 744 height 328
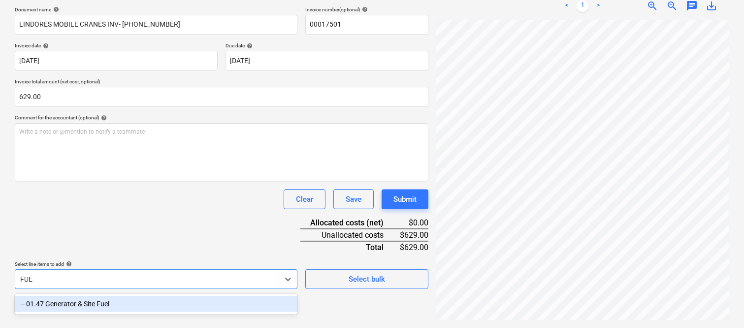
scroll to position [140, 0]
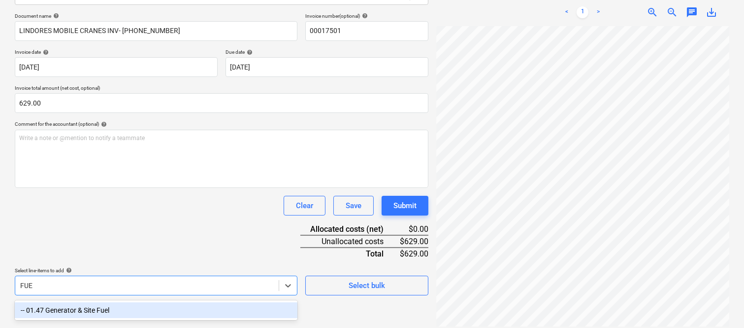
type input "FUEL"
click at [154, 307] on div "-- 01.47 Generator & Site Fuel" at bounding box center [156, 310] width 283 height 16
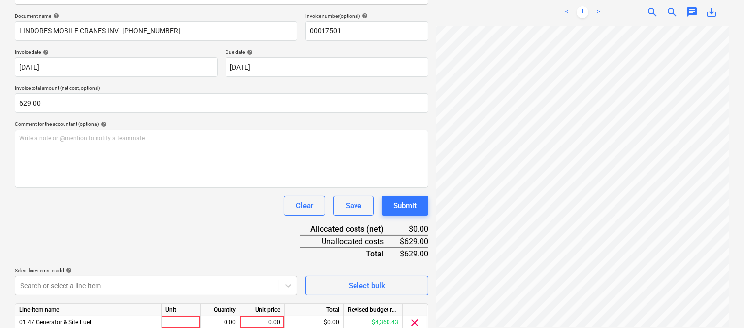
click at [140, 237] on div "Document name help LINDORES MOBILE CRANES INV- 00017501 Invoice number (optiona…" at bounding box center [222, 186] width 414 height 347
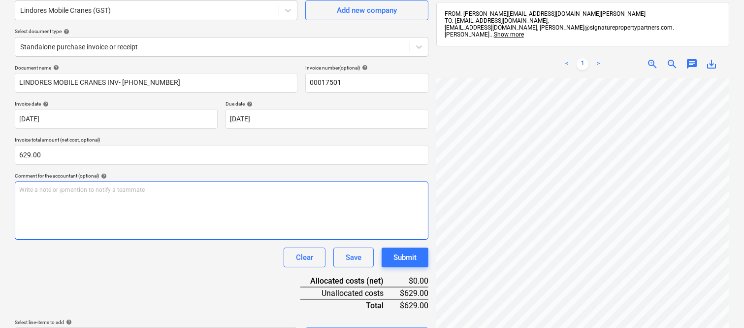
scroll to position [181, 0]
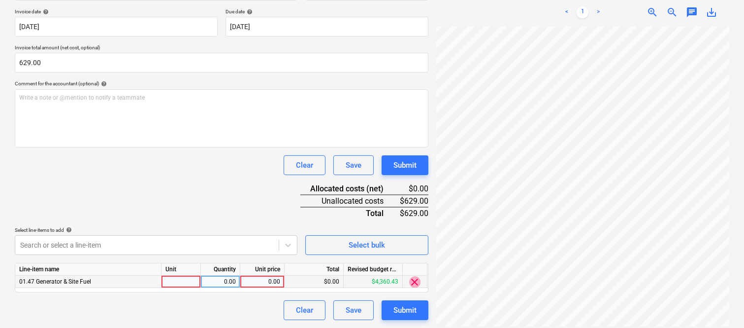
click at [414, 283] on span "clear" at bounding box center [415, 282] width 12 height 12
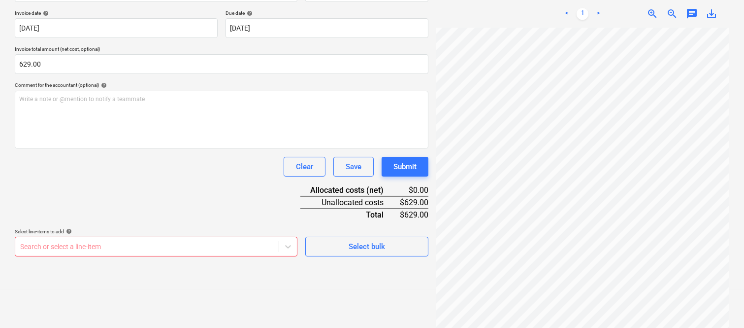
scroll to position [173, 0]
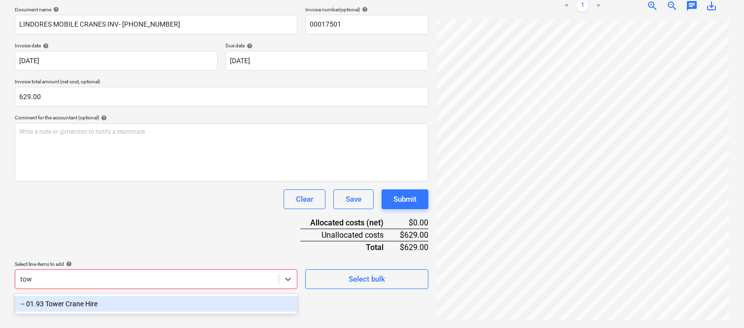
scroll to position [140, 0]
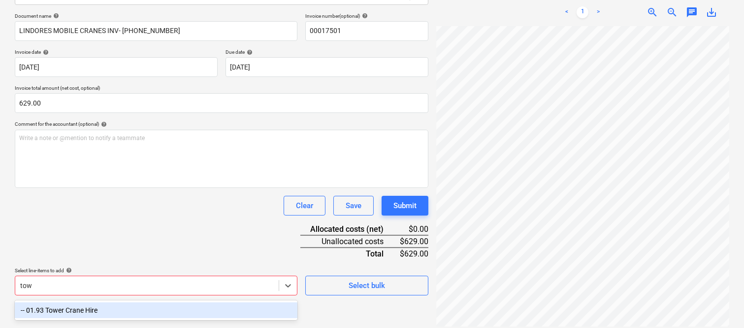
type input "towe"
click at [131, 306] on div "-- 01.93 Tower Crane Hire" at bounding box center [156, 310] width 283 height 16
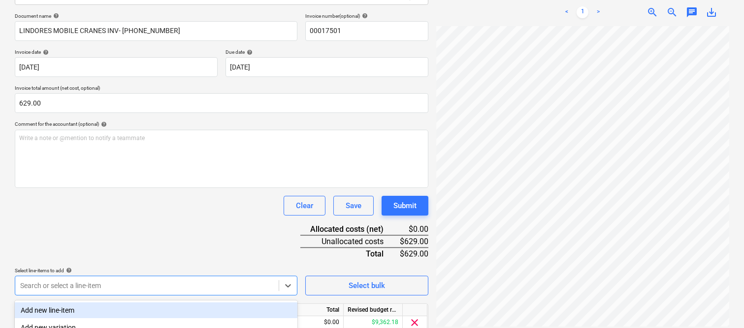
click at [105, 206] on div "Clear Save Submit" at bounding box center [222, 206] width 414 height 20
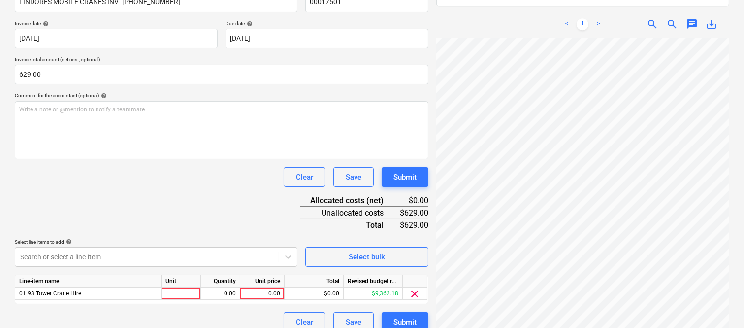
scroll to position [181, 0]
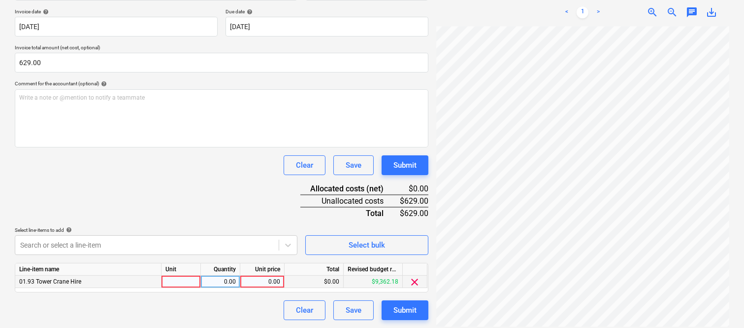
click at [188, 282] on div at bounding box center [181, 281] width 39 height 12
type input "invoice"
click at [217, 283] on div "0.00" at bounding box center [220, 281] width 31 height 12
type input "1"
click at [274, 281] on div "0.00" at bounding box center [262, 281] width 36 height 12
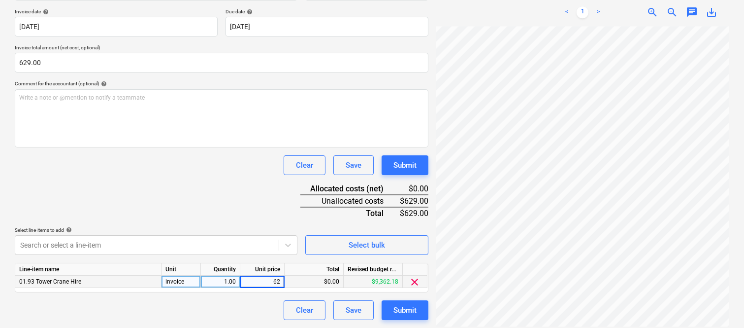
type input "629"
click at [217, 303] on div "Clear Save Submit" at bounding box center [222, 310] width 414 height 20
click at [187, 190] on div "Document name help LINDORES MOBILE CRANES INV- 00017501 Invoice number (optiona…" at bounding box center [222, 145] width 414 height 347
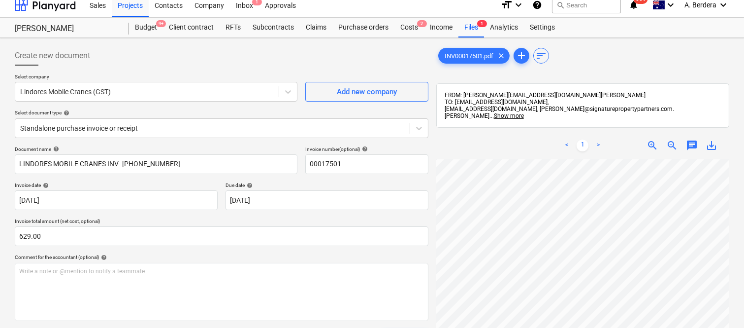
scroll to position [0, 0]
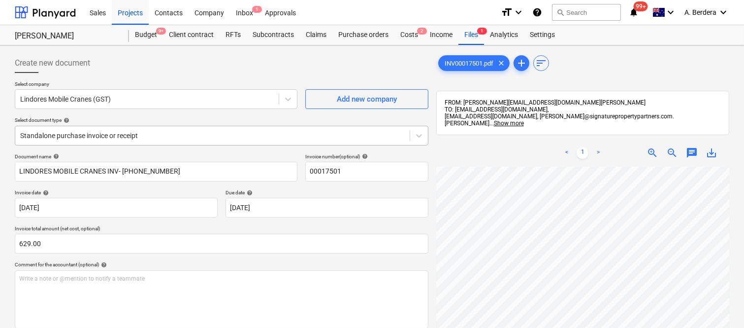
click at [205, 131] on div at bounding box center [212, 136] width 385 height 10
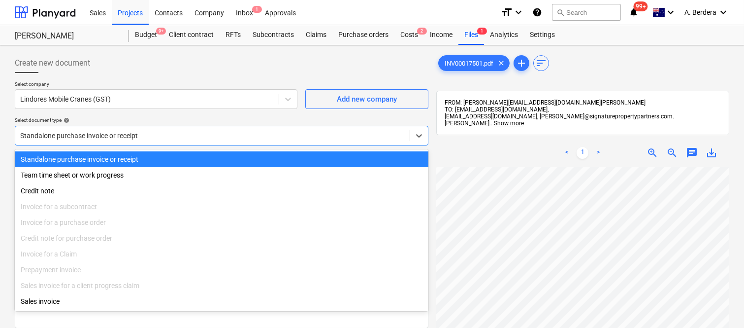
click at [220, 157] on div "Standalone purchase invoice or receipt" at bounding box center [222, 159] width 414 height 16
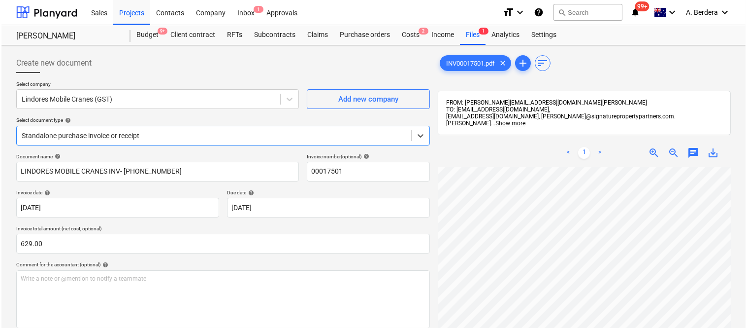
scroll to position [181, 0]
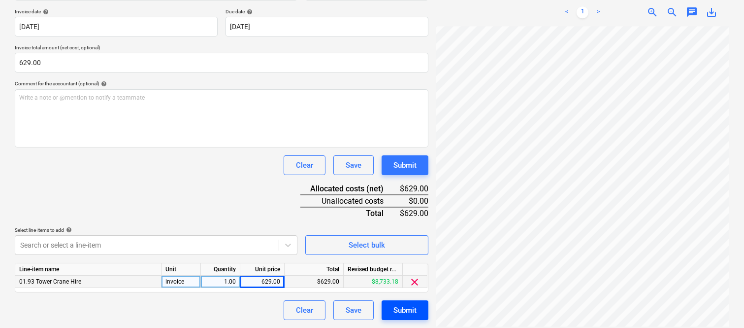
click at [406, 310] on div "Submit" at bounding box center [405, 309] width 23 height 13
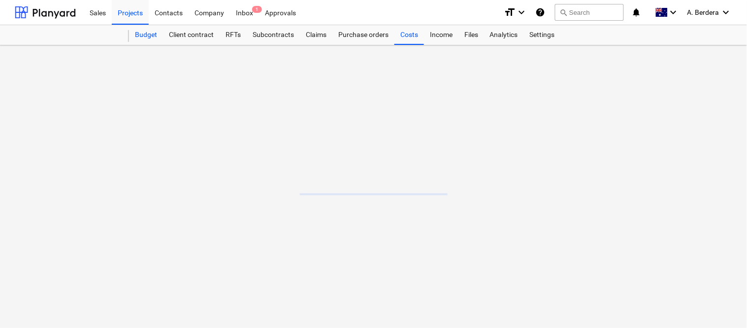
click at [139, 36] on div "Budget" at bounding box center [146, 35] width 34 height 20
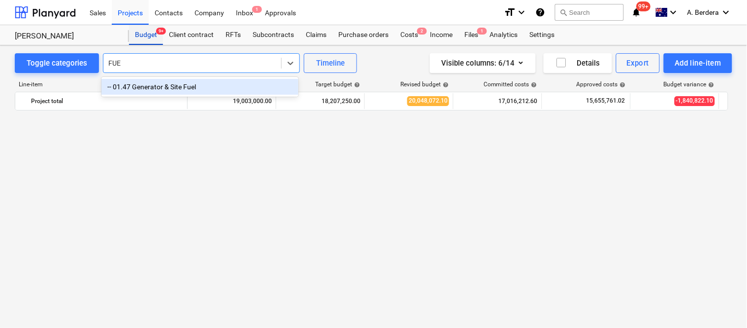
type input "FUEL"
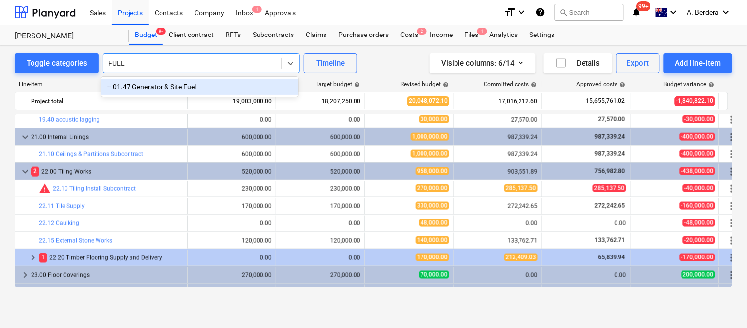
click at [143, 87] on div "-- 01.47 Generator & Site Fuel" at bounding box center [199, 87] width 197 height 16
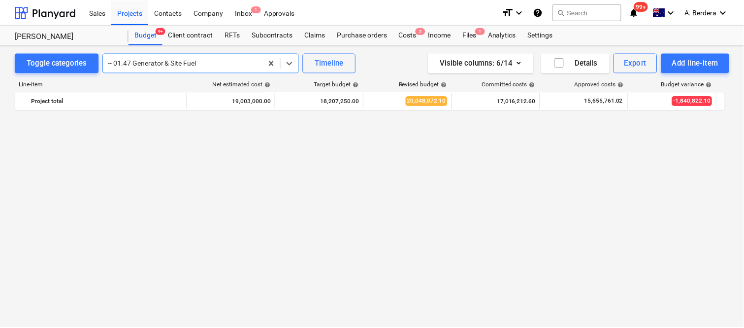
scroll to position [328, 0]
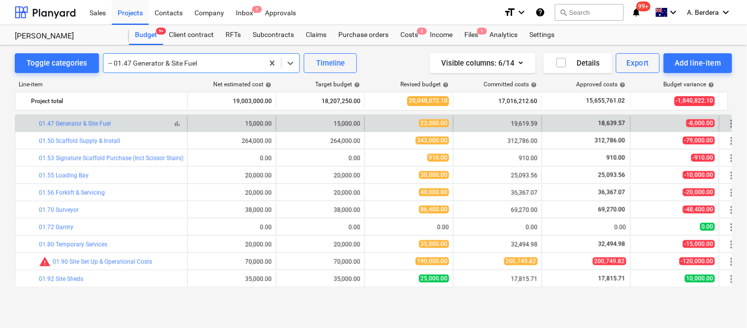
click at [182, 126] on button "bar_chart" at bounding box center [177, 124] width 12 height 12
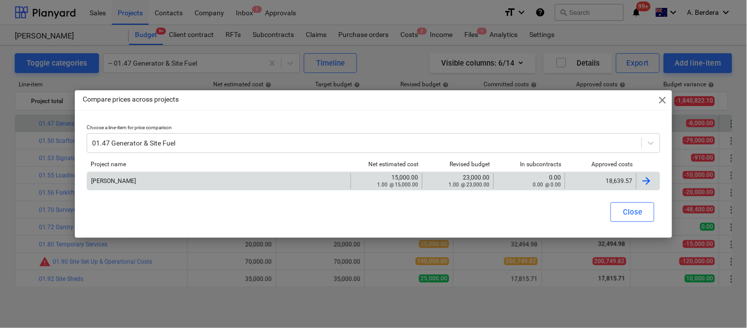
click at [594, 171] on div "Della Rosa 15,000.00 1.00 @ 15,000.00 23,000.00 1.00 @ 23,000.00 0.00 0.00 @ 0.…" at bounding box center [374, 180] width 574 height 19
click at [619, 183] on div "18,639.57" at bounding box center [600, 180] width 63 height 7
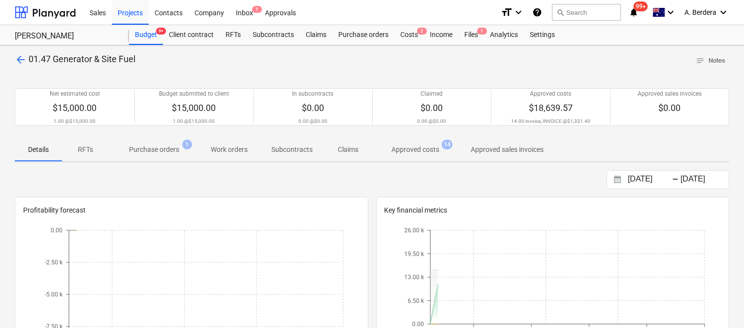
click at [410, 149] on p "Approved costs" at bounding box center [416, 149] width 48 height 10
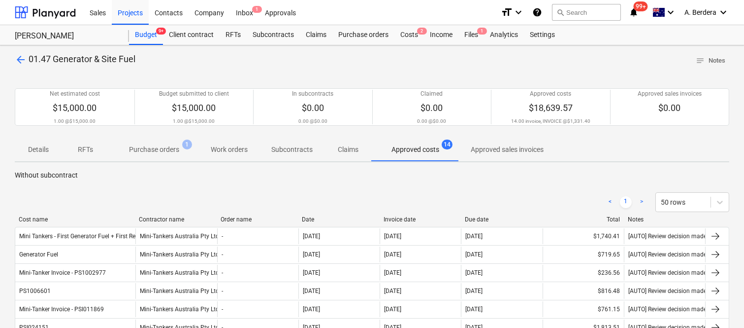
drag, startPoint x: 102, startPoint y: 216, endPoint x: 136, endPoint y: 203, distance: 36.2
click at [411, 30] on div "Costs 2" at bounding box center [410, 35] width 30 height 20
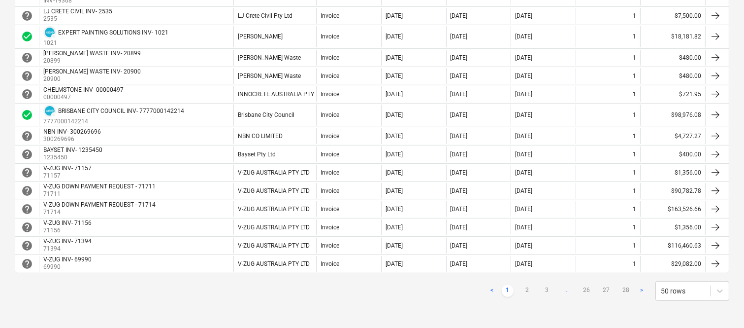
scroll to position [893, 0]
click at [529, 288] on link "2" at bounding box center [528, 290] width 12 height 12
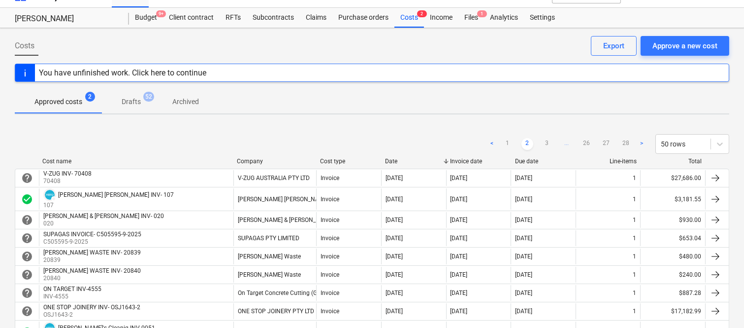
scroll to position [0, 0]
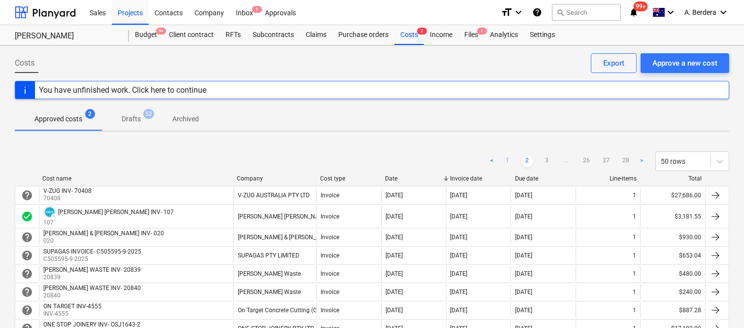
click at [512, 160] on link "1" at bounding box center [508, 161] width 12 height 12
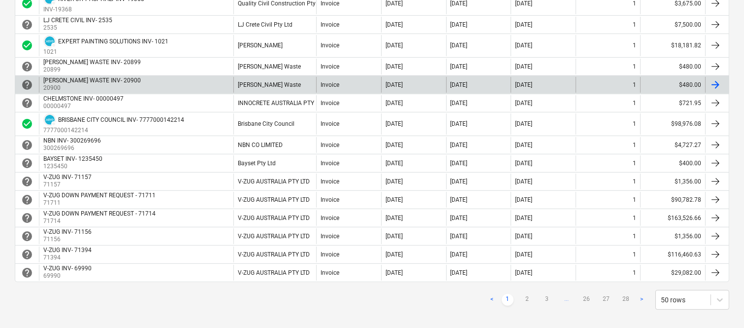
scroll to position [893, 0]
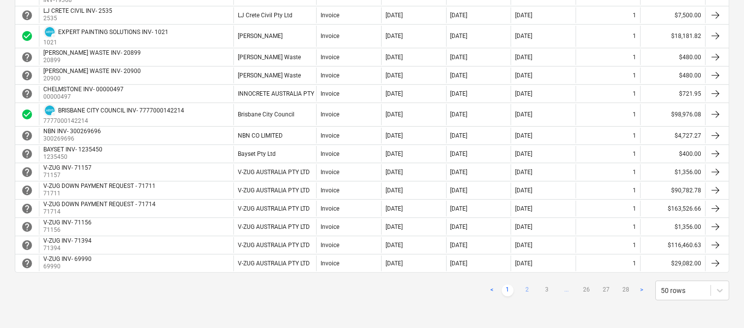
click at [527, 292] on link "2" at bounding box center [528, 290] width 12 height 12
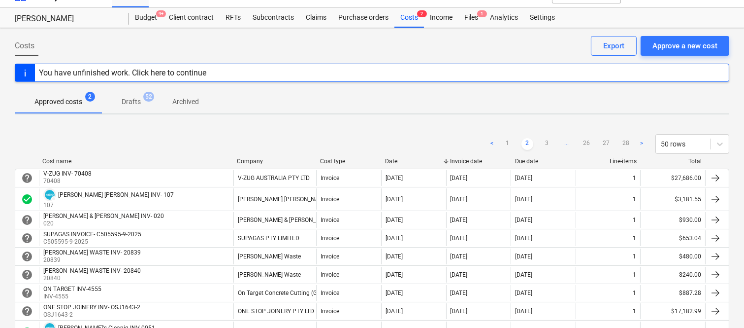
scroll to position [0, 0]
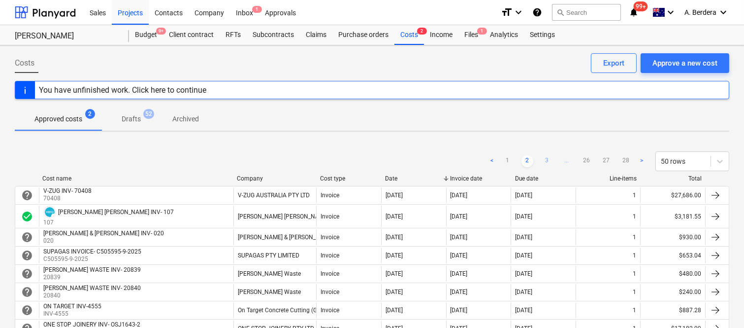
click at [547, 164] on link "3" at bounding box center [547, 161] width 12 height 12
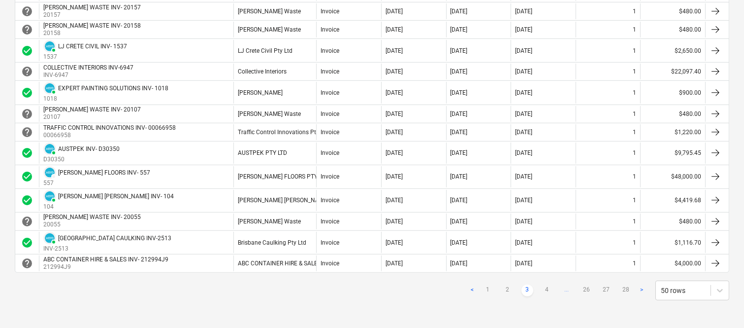
scroll to position [976, 0]
click at [548, 290] on link "4" at bounding box center [547, 290] width 12 height 12
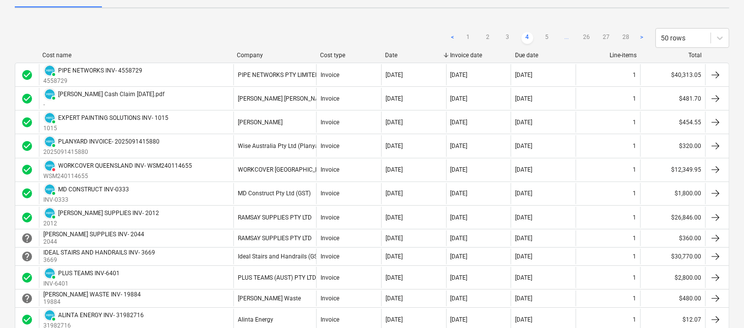
scroll to position [122, 0]
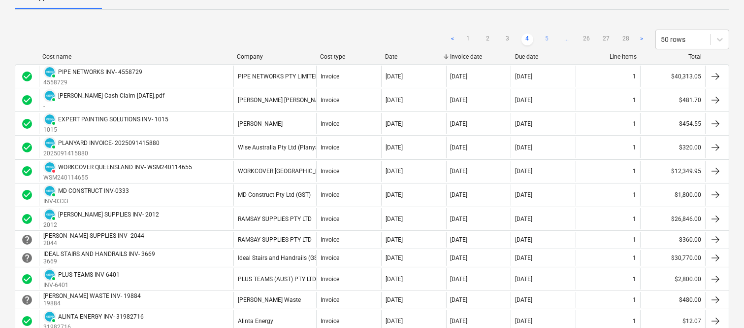
click at [550, 42] on link "5" at bounding box center [547, 39] width 12 height 12
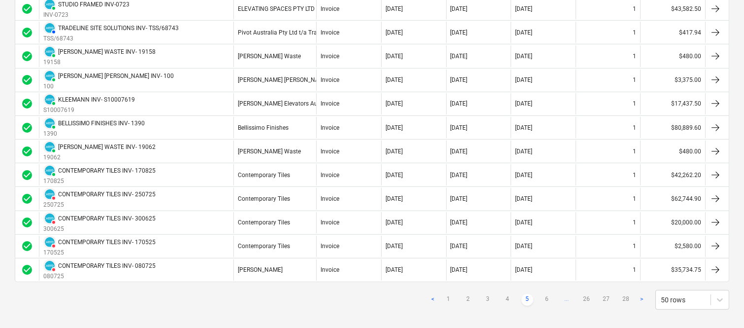
scroll to position [1074, 0]
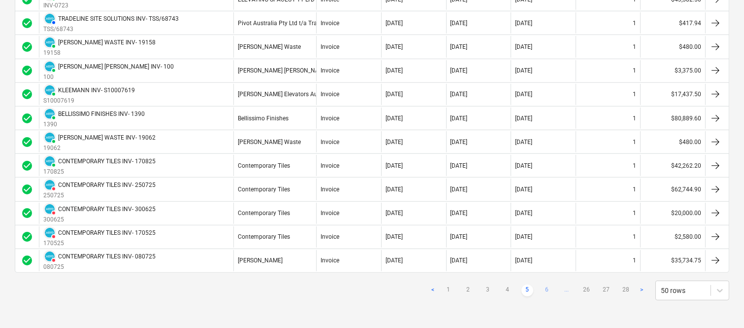
click at [547, 288] on link "6" at bounding box center [547, 290] width 12 height 12
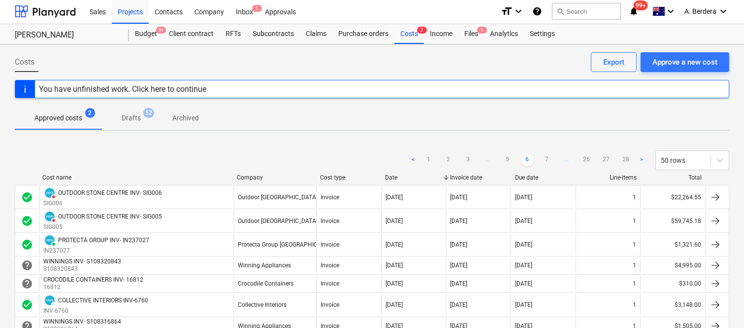
scroll to position [0, 0]
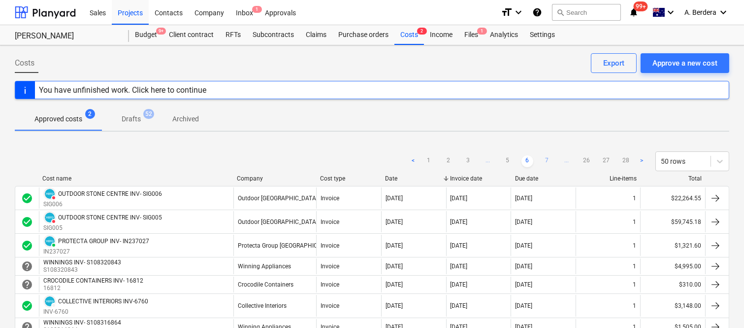
click at [548, 164] on link "7" at bounding box center [547, 161] width 12 height 12
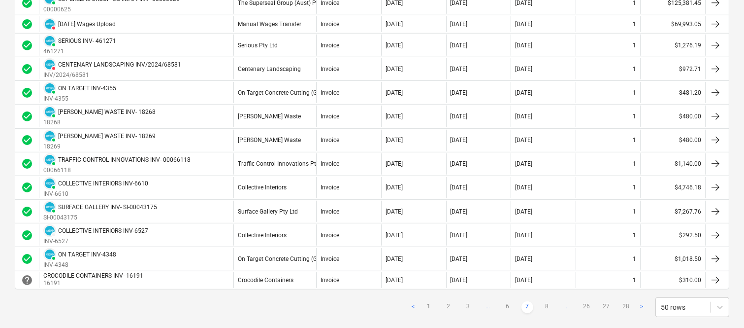
scroll to position [1091, 0]
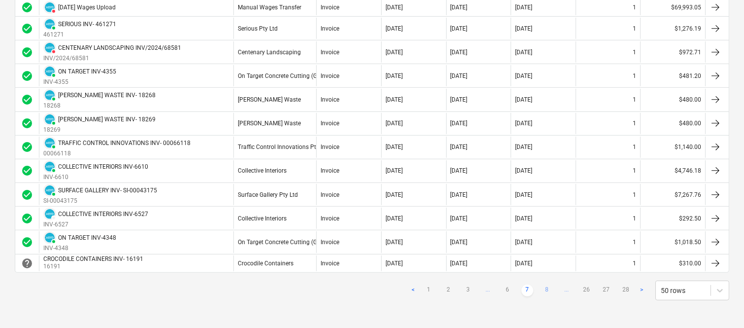
click at [545, 291] on link "8" at bounding box center [547, 290] width 12 height 12
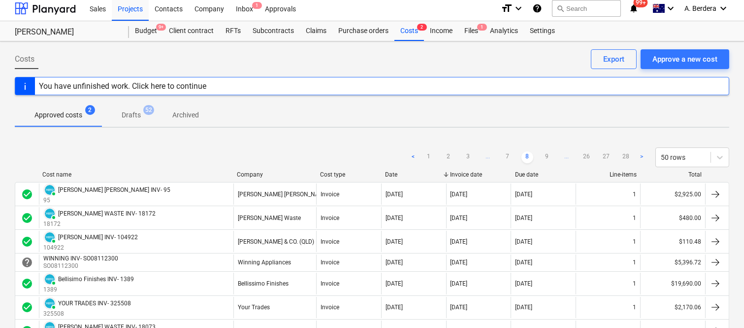
scroll to position [0, 0]
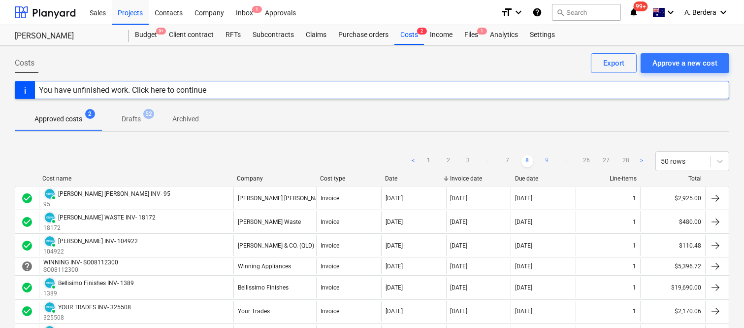
click at [548, 163] on link "9" at bounding box center [547, 161] width 12 height 12
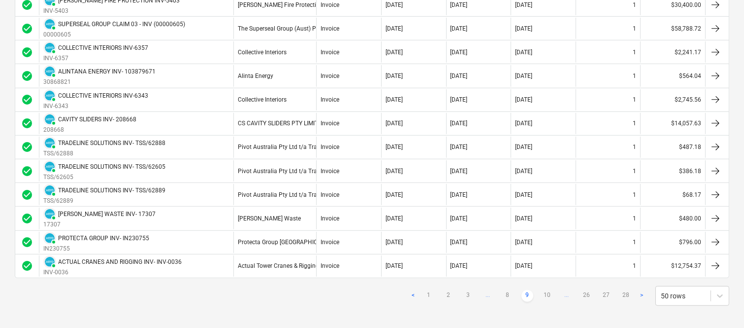
scroll to position [1102, 0]
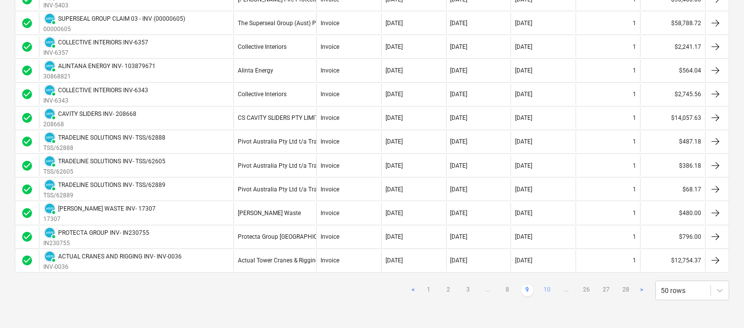
click at [547, 292] on link "10" at bounding box center [547, 290] width 12 height 12
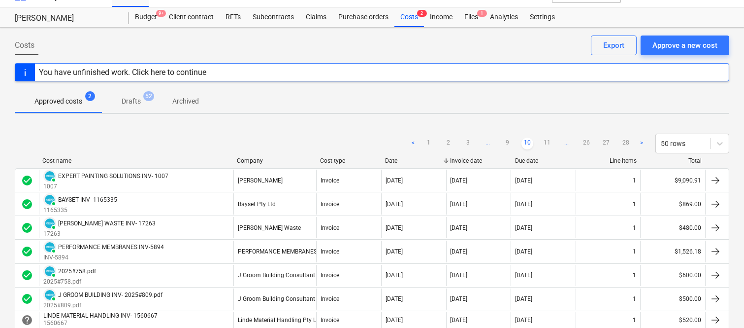
scroll to position [0, 0]
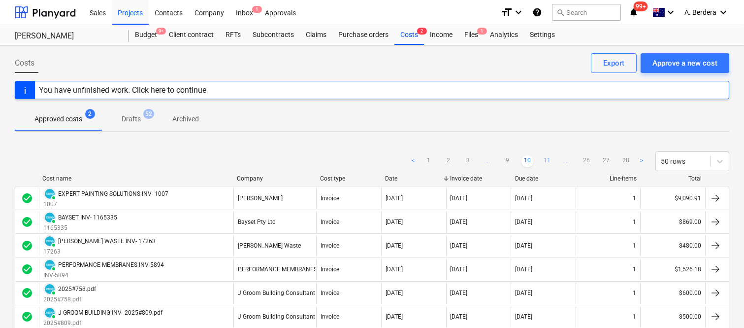
click at [545, 165] on link "11" at bounding box center [547, 161] width 12 height 12
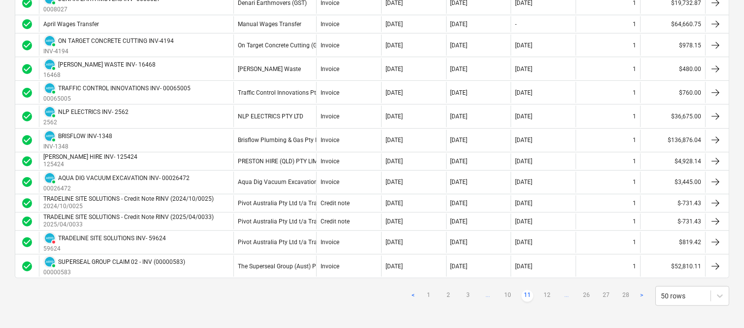
scroll to position [1080, 0]
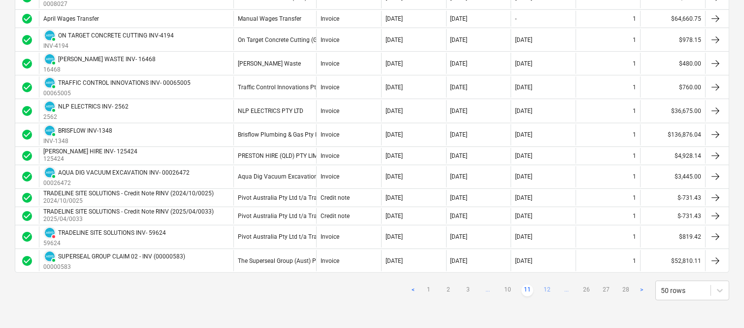
click at [545, 292] on link "12" at bounding box center [547, 290] width 12 height 12
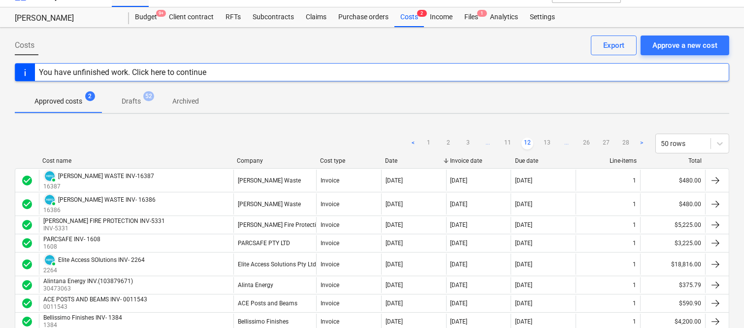
scroll to position [0, 0]
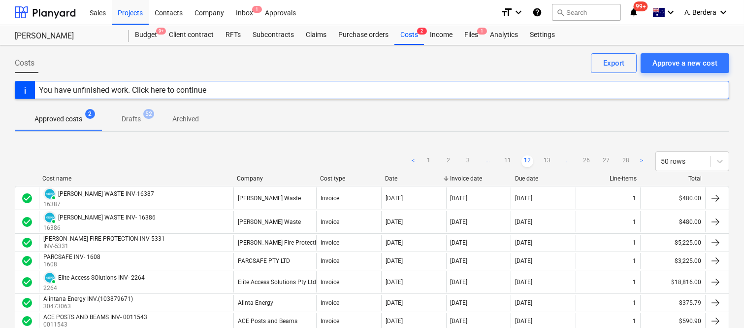
click at [549, 154] on div "< 1 2 3 ... 11 12 13 ... 26 27 28 > 50 rows" at bounding box center [568, 161] width 322 height 20
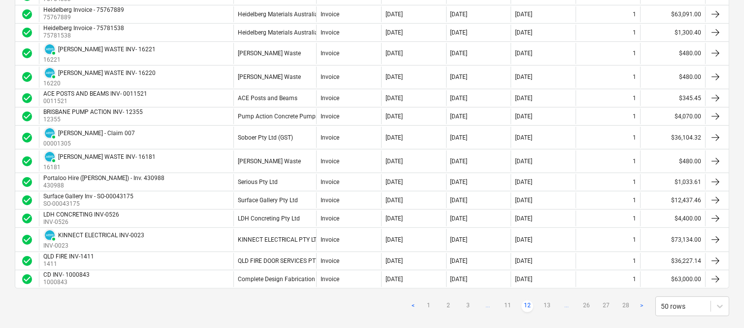
scroll to position [915, 0]
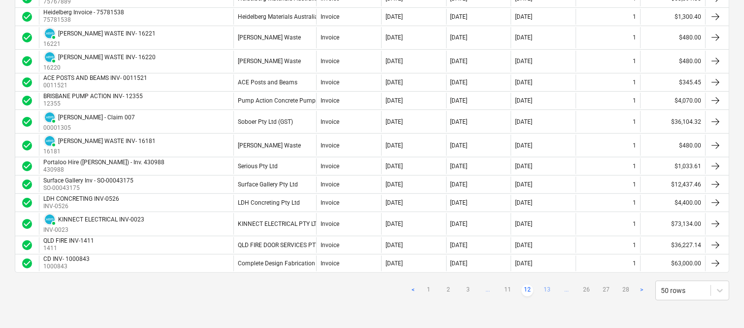
click at [547, 287] on link "13" at bounding box center [547, 290] width 12 height 12
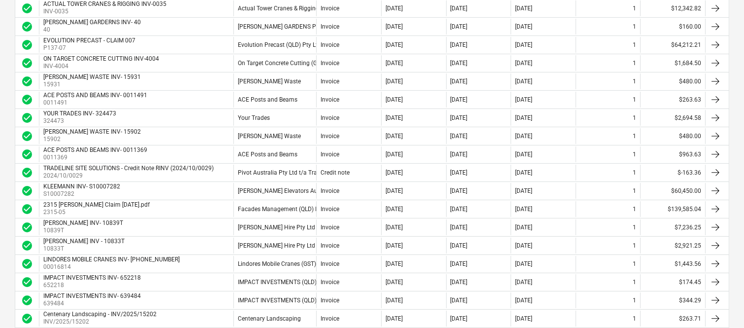
scroll to position [696, 0]
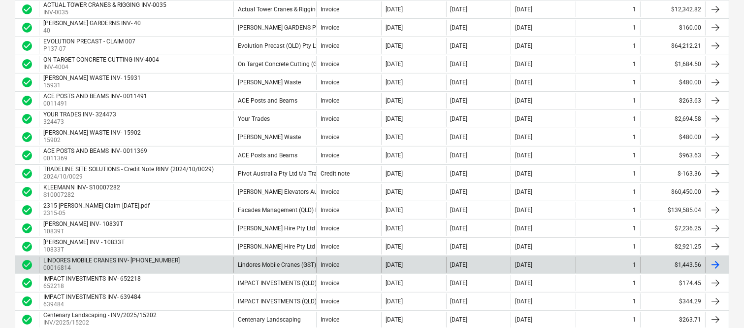
click at [206, 265] on div "LINDORES MOBILE CRANES INV- 00016814 00016814" at bounding box center [136, 265] width 195 height 16
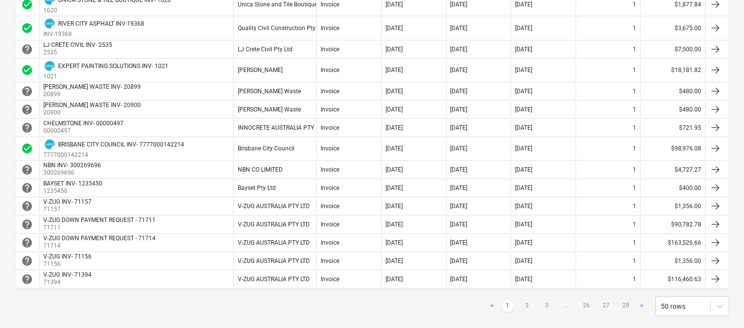
scroll to position [893, 0]
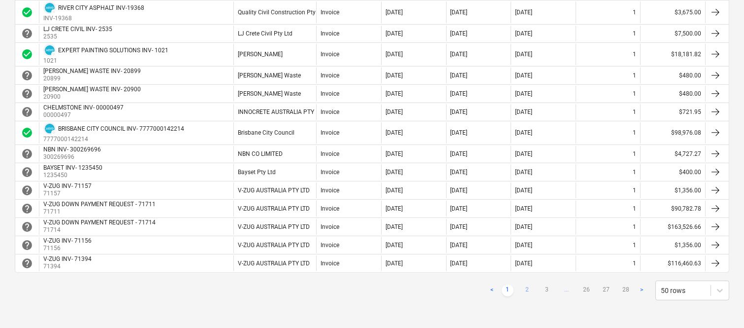
click at [526, 287] on link "2" at bounding box center [528, 290] width 12 height 12
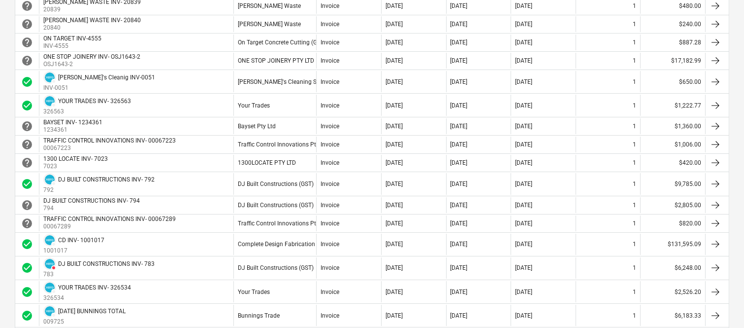
scroll to position [264, 0]
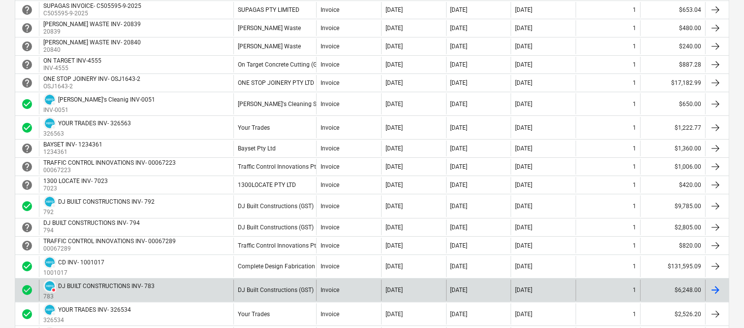
click at [217, 287] on div "DELETED DJ BUILT CONSTRUCTIONS INV- 783 783" at bounding box center [136, 289] width 195 height 21
